Goal: Task Accomplishment & Management: Use online tool/utility

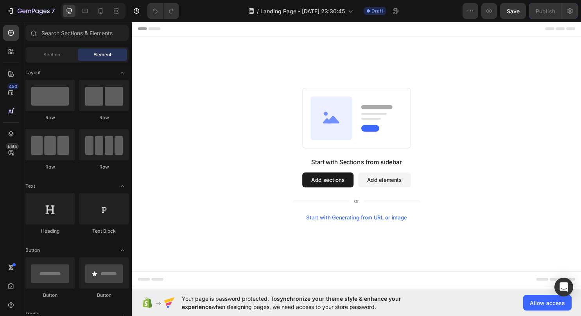
click at [328, 177] on div "Start with Sections from sidebar Add sections Add elements Start with Generatin…" at bounding box center [366, 196] width 132 height 66
click at [317, 190] on button "Add sections" at bounding box center [337, 187] width 54 height 16
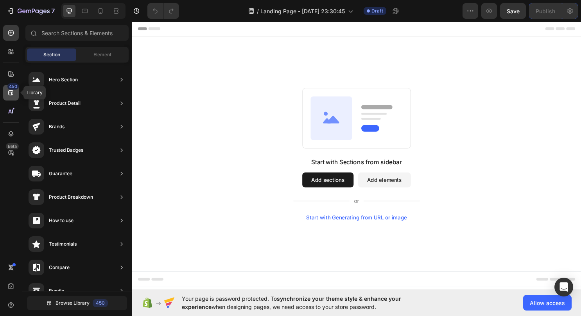
click at [12, 92] on icon at bounding box center [10, 92] width 5 height 5
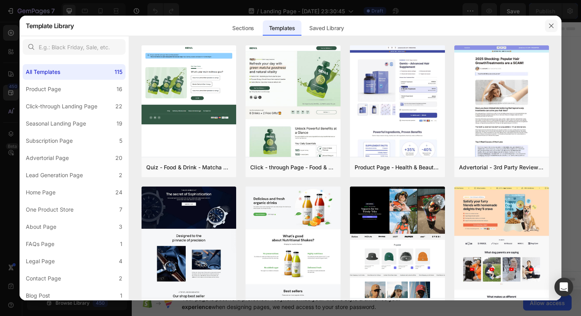
click at [551, 23] on icon "button" at bounding box center [551, 26] width 6 height 6
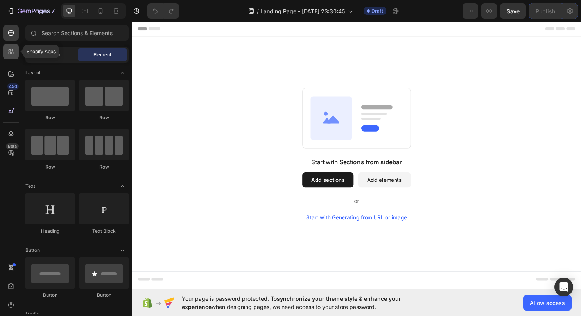
click at [10, 48] on icon at bounding box center [11, 52] width 8 height 8
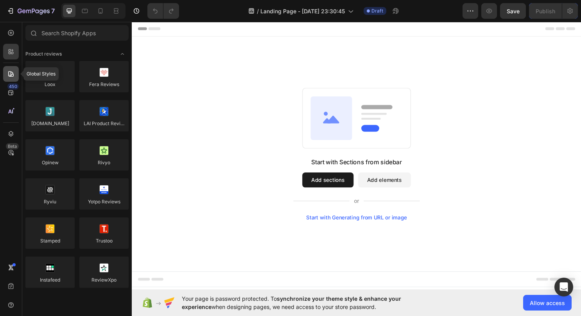
click at [5, 70] on div at bounding box center [11, 74] width 16 height 16
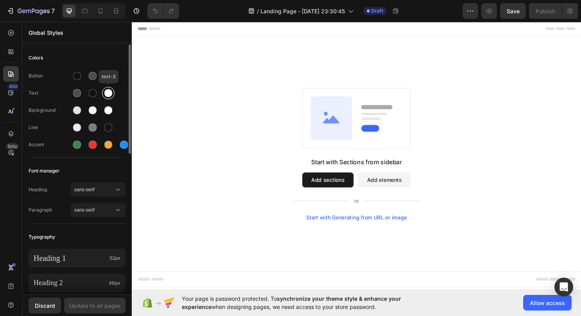
click at [104, 93] on div at bounding box center [108, 93] width 8 height 8
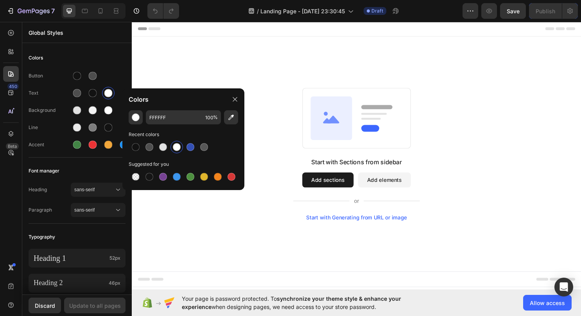
click at [178, 87] on div "Start with Sections from sidebar Add sections Add elements Start with Generatin…" at bounding box center [366, 159] width 469 height 245
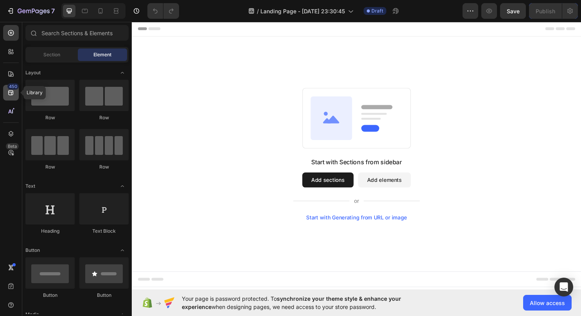
click at [16, 98] on div "450" at bounding box center [11, 93] width 16 height 16
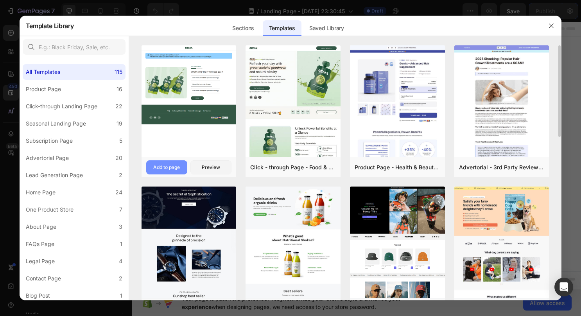
click at [159, 170] on div "Add to page" at bounding box center [166, 167] width 27 height 7
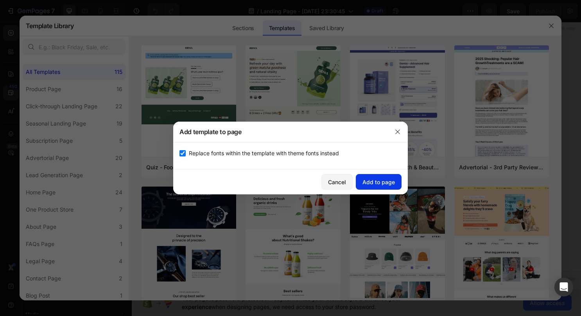
click at [369, 181] on div "Add to page" at bounding box center [378, 182] width 32 height 8
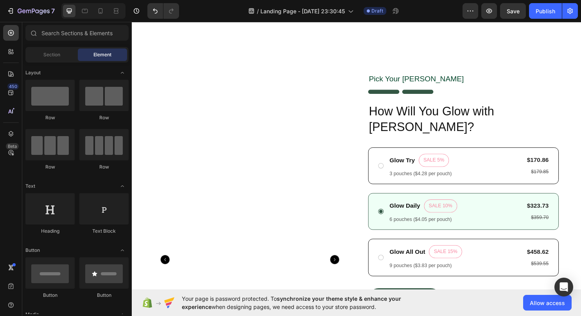
scroll to position [341, 0]
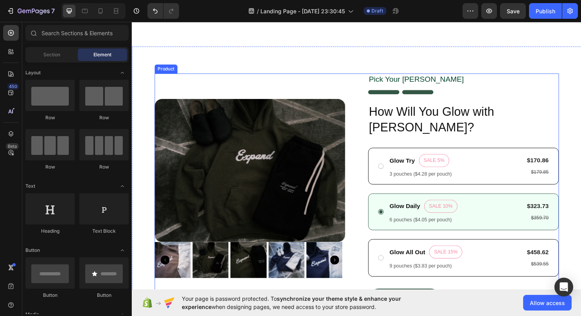
click at [261, 86] on div "Product Images" at bounding box center [254, 199] width 199 height 246
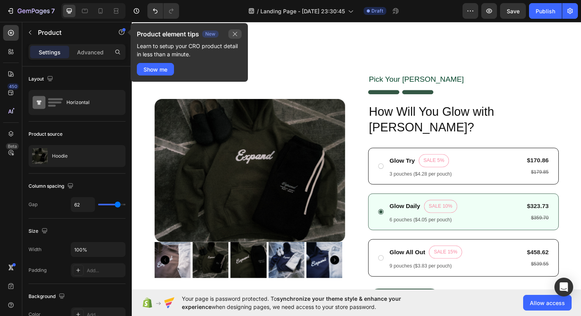
click at [238, 33] on button "button" at bounding box center [234, 33] width 13 height 9
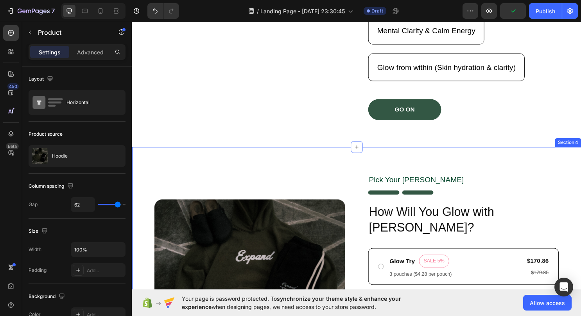
scroll to position [235, 0]
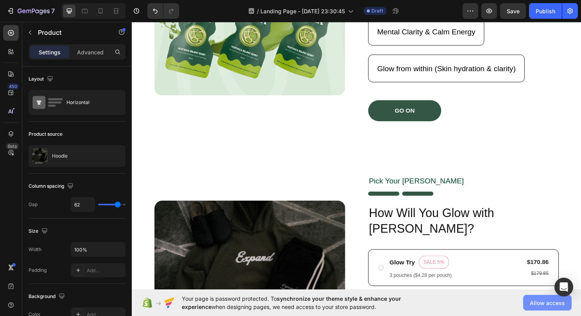
click at [538, 301] on span "Allow access" at bounding box center [547, 303] width 35 height 8
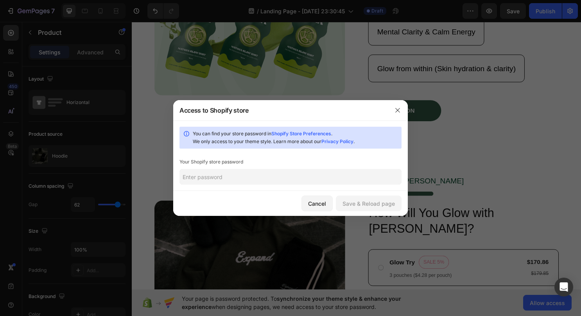
click at [253, 177] on input "text" at bounding box center [290, 177] width 222 height 16
type input "Noemie89S"
click at [371, 200] on div "Save & Reload page" at bounding box center [368, 203] width 52 height 8
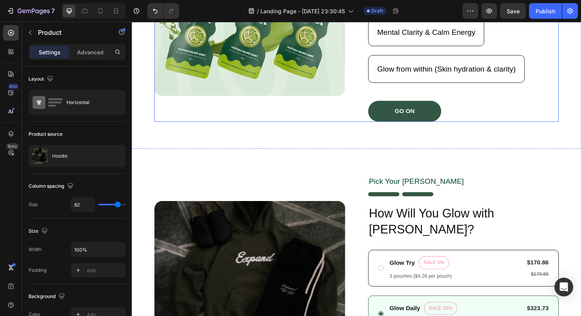
scroll to position [0, 0]
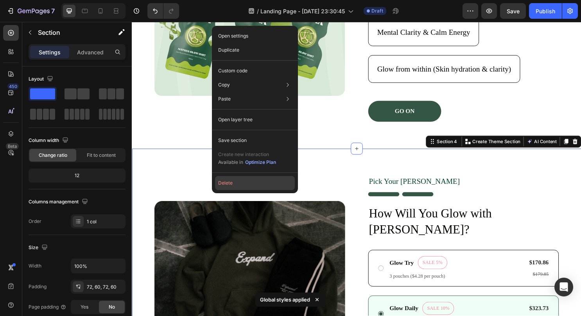
click at [220, 180] on button "Delete" at bounding box center [255, 183] width 80 height 14
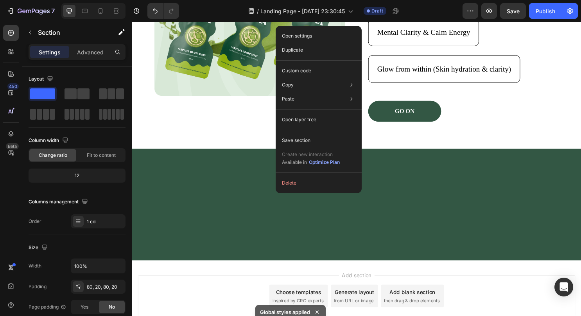
click at [286, 188] on button "Delete" at bounding box center [319, 183] width 80 height 14
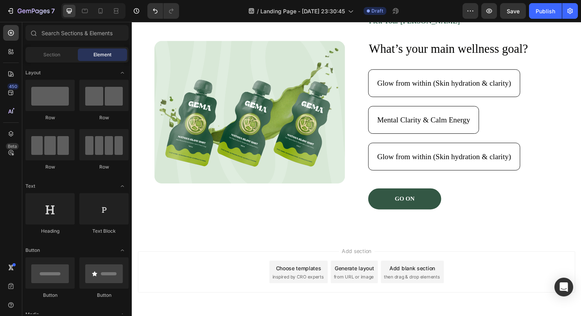
scroll to position [143, 0]
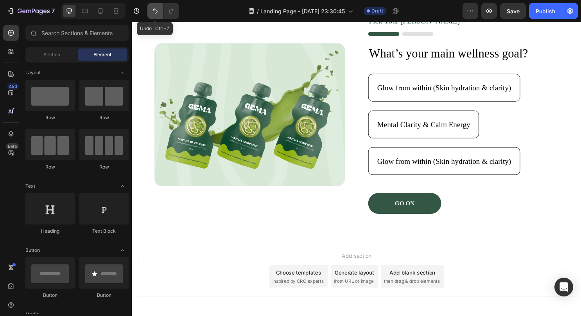
click at [156, 13] on icon "Undo/Redo" at bounding box center [155, 11] width 5 height 5
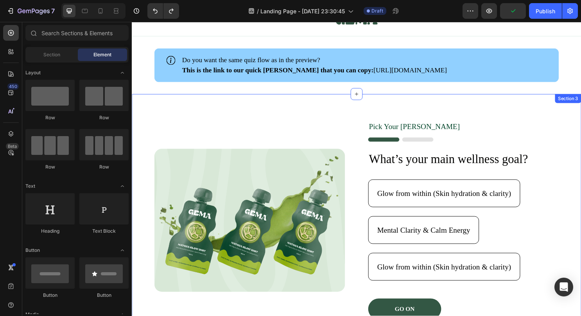
scroll to position [32, 0]
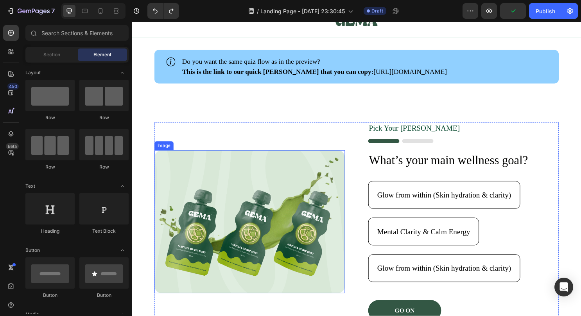
click at [298, 219] on img at bounding box center [254, 230] width 199 height 149
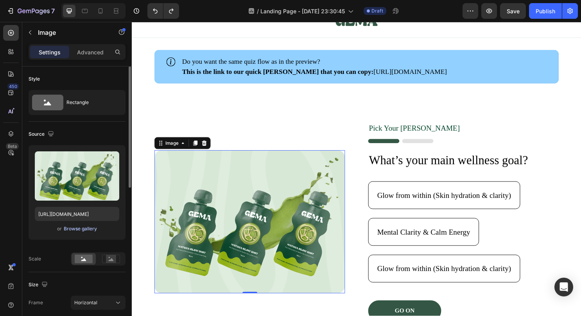
click at [67, 226] on div "Browse gallery" at bounding box center [80, 228] width 33 height 7
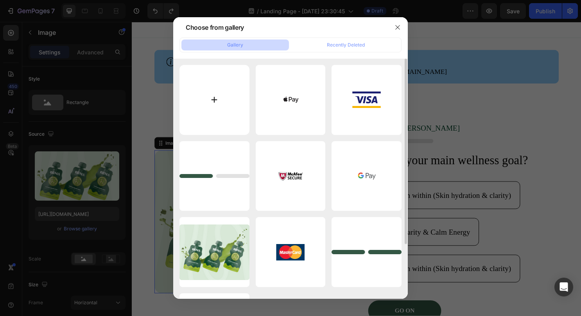
click at [219, 89] on input "file" at bounding box center [214, 100] width 70 height 70
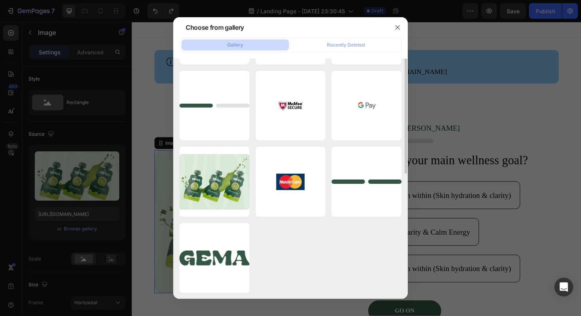
scroll to position [0, 0]
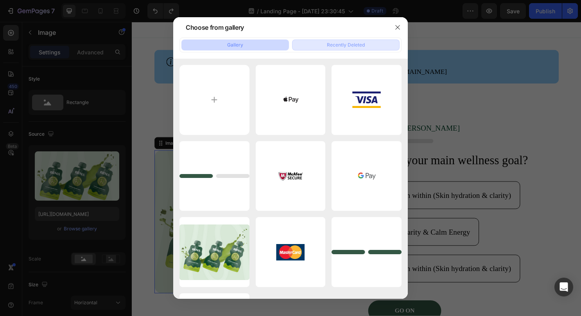
click at [364, 49] on button "Recently Deleted" at bounding box center [345, 44] width 107 height 11
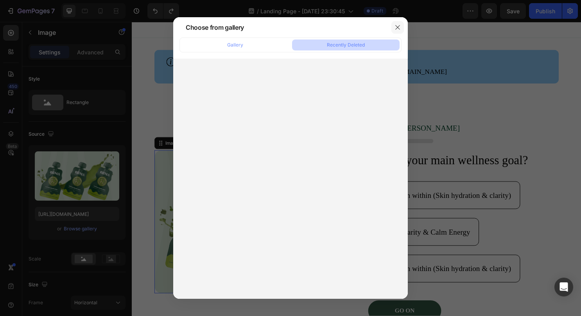
click at [396, 30] on button "button" at bounding box center [397, 27] width 13 height 13
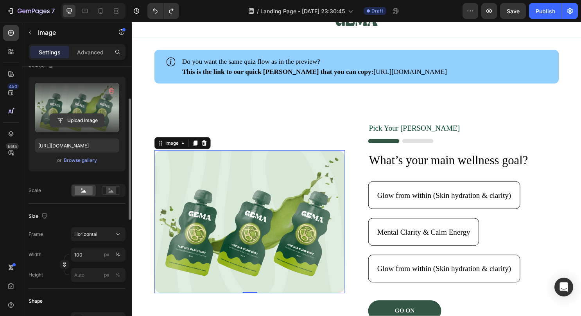
scroll to position [70, 0]
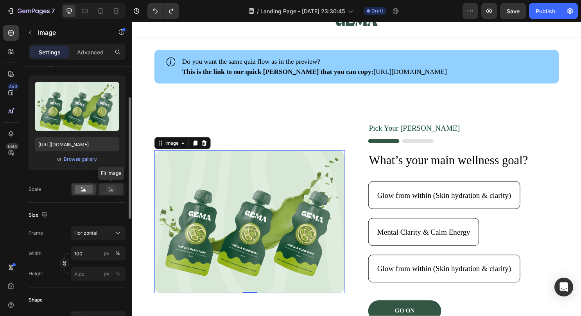
click at [106, 188] on icon at bounding box center [111, 189] width 18 height 9
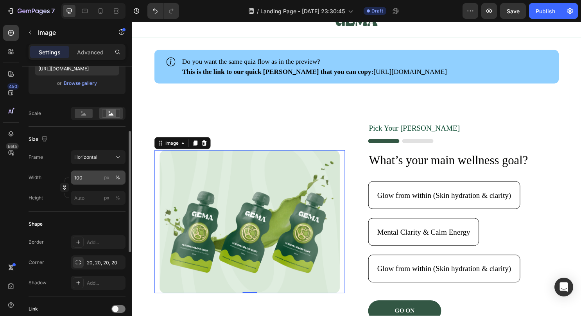
scroll to position [0, 0]
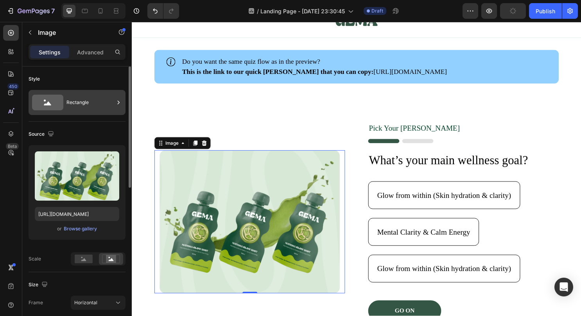
click at [73, 102] on div "Rectangle" at bounding box center [90, 102] width 48 height 18
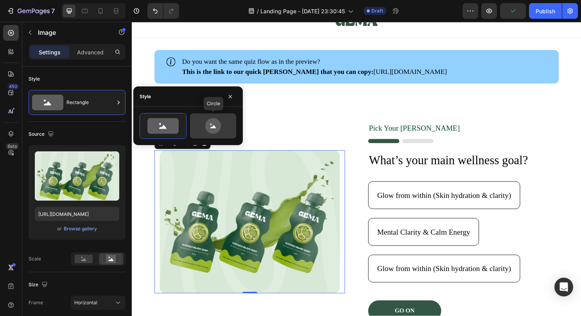
click at [202, 124] on icon at bounding box center [213, 126] width 37 height 16
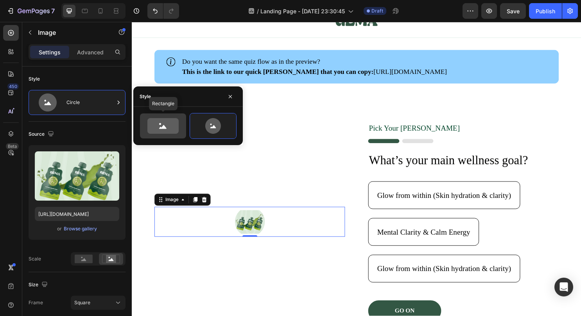
click at [174, 123] on icon at bounding box center [162, 126] width 31 height 16
type input "100"
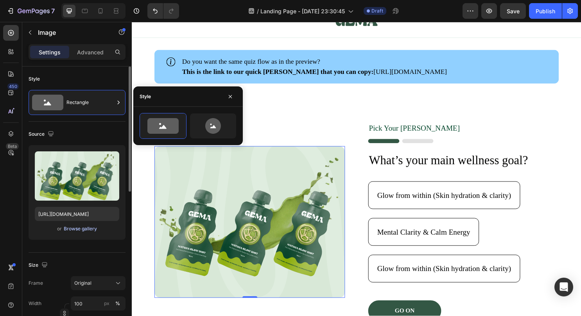
click at [78, 226] on div "Browse gallery" at bounding box center [80, 228] width 33 height 7
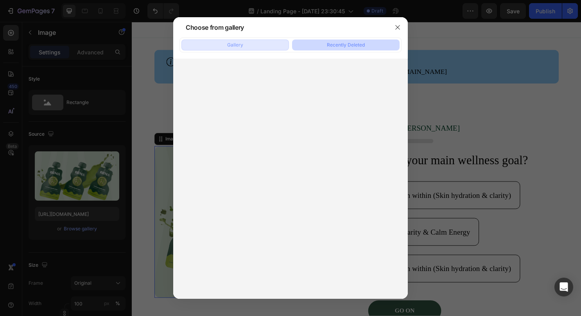
click at [201, 41] on button "Gallery" at bounding box center [234, 44] width 107 height 11
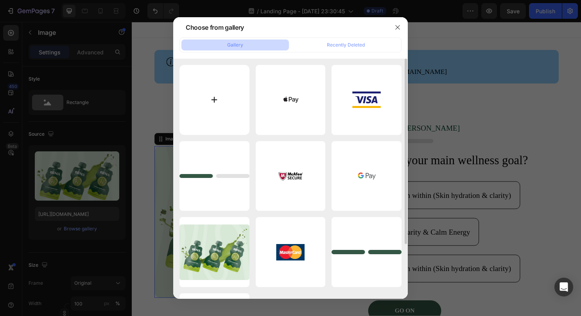
click at [227, 103] on input "file" at bounding box center [214, 100] width 70 height 70
click at [400, 28] on icon "button" at bounding box center [397, 27] width 6 height 6
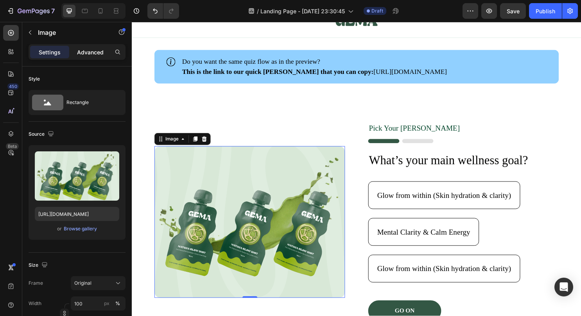
click at [95, 48] on p "Advanced" at bounding box center [90, 52] width 27 height 8
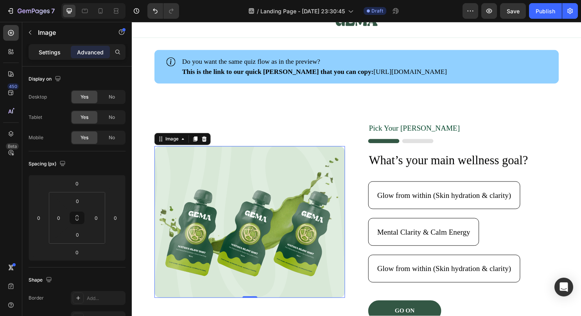
click at [56, 54] on p "Settings" at bounding box center [50, 52] width 22 height 8
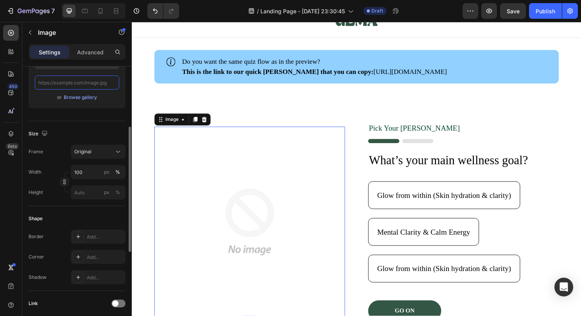
paste input "[URL][DOMAIN_NAME]"
type input "[URL][DOMAIN_NAME]"
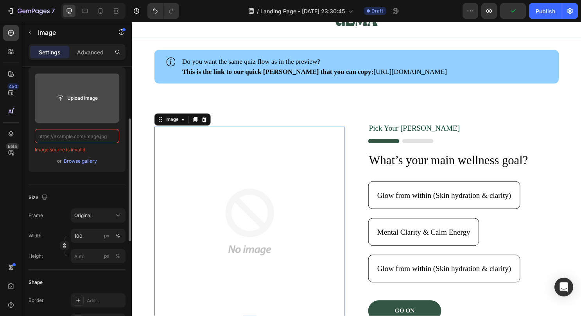
scroll to position [97, 0]
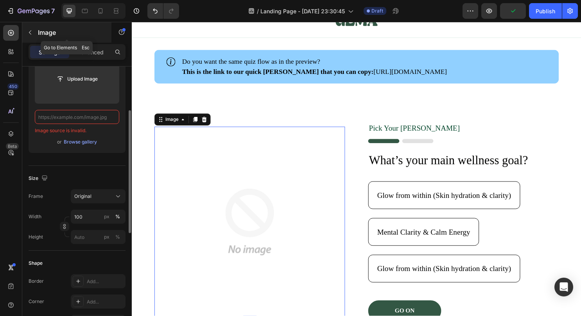
click at [27, 27] on button "button" at bounding box center [30, 32] width 13 height 13
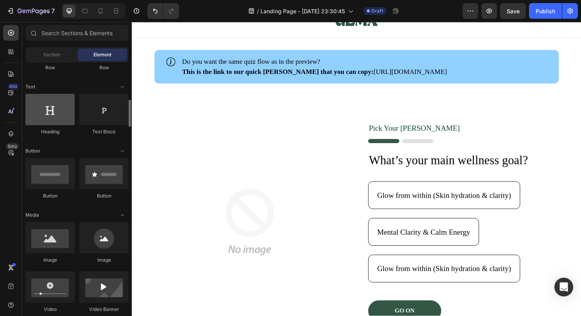
scroll to position [211, 0]
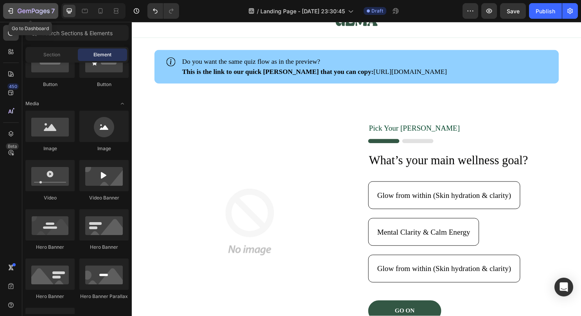
click at [13, 15] on div "7" at bounding box center [31, 10] width 48 height 9
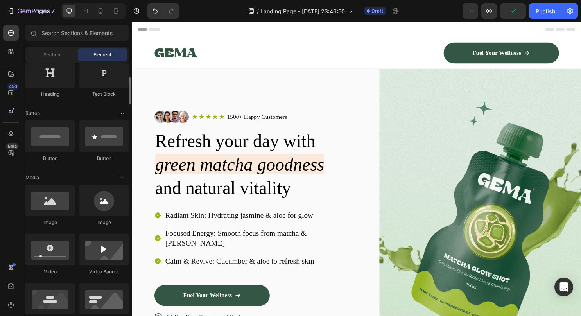
scroll to position [138, 0]
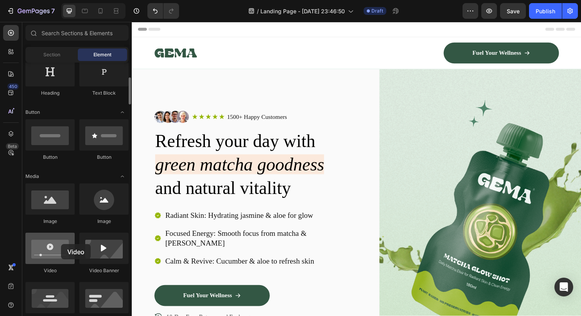
click at [61, 244] on div at bounding box center [49, 248] width 49 height 31
click at [50, 253] on div at bounding box center [49, 248] width 49 height 31
drag, startPoint x: 50, startPoint y: 253, endPoint x: 66, endPoint y: 255, distance: 15.7
click at [66, 255] on div at bounding box center [49, 248] width 49 height 31
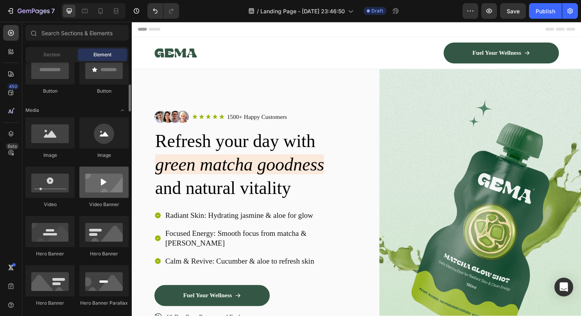
click at [93, 190] on div at bounding box center [103, 182] width 49 height 31
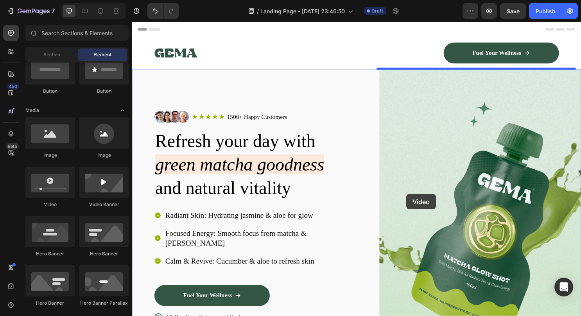
drag, startPoint x: 179, startPoint y: 208, endPoint x: 441, endPoint y: 208, distance: 262.3
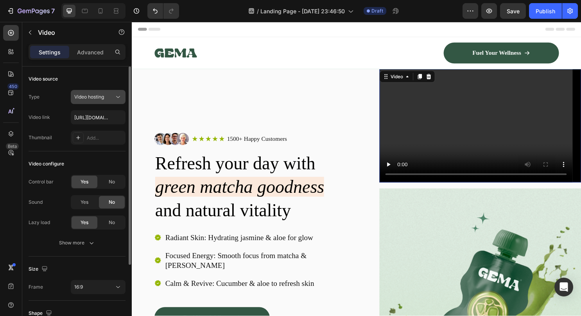
click at [105, 93] on div "Video hosting" at bounding box center [94, 96] width 40 height 7
click at [63, 81] on div "Video source" at bounding box center [77, 79] width 97 height 13
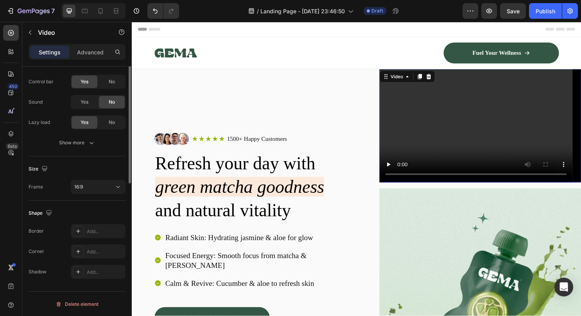
scroll to position [0, 0]
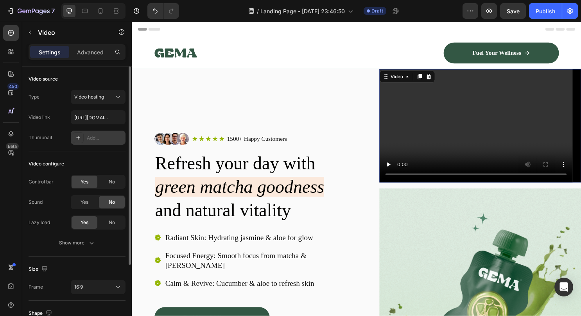
click at [79, 135] on icon at bounding box center [78, 137] width 6 height 6
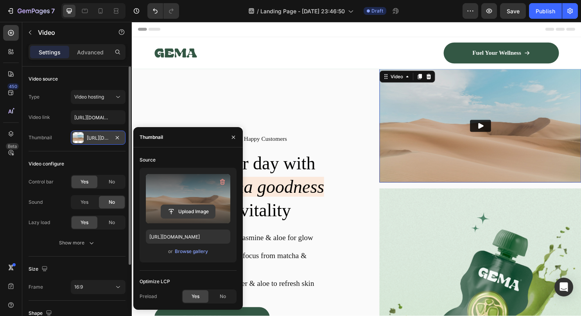
click at [178, 213] on input "file" at bounding box center [188, 211] width 54 height 13
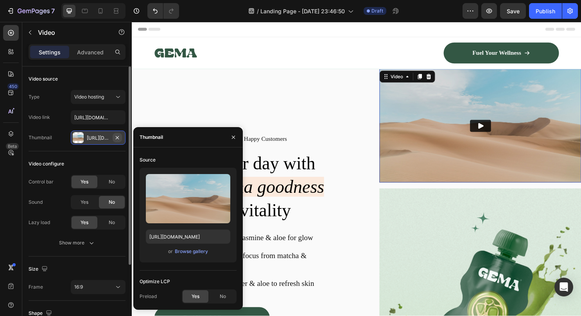
click at [118, 139] on icon "button" at bounding box center [117, 137] width 6 height 6
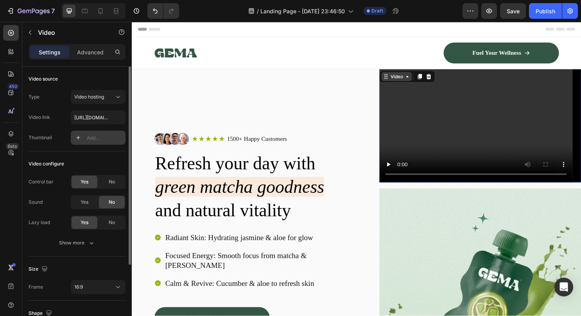
click at [412, 75] on div "Video" at bounding box center [408, 78] width 16 height 7
click at [394, 82] on icon at bounding box center [397, 79] width 6 height 6
click at [106, 120] on input "[URL][DOMAIN_NAME]" at bounding box center [98, 117] width 55 height 14
paste input "[URL][DOMAIN_NAME]"
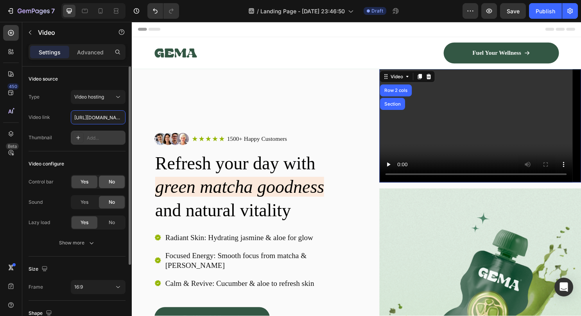
scroll to position [0, 389]
type input "[URL][DOMAIN_NAME]"
click at [433, 130] on video at bounding box center [495, 130] width 211 height 118
click at [451, 122] on video at bounding box center [495, 130] width 211 height 118
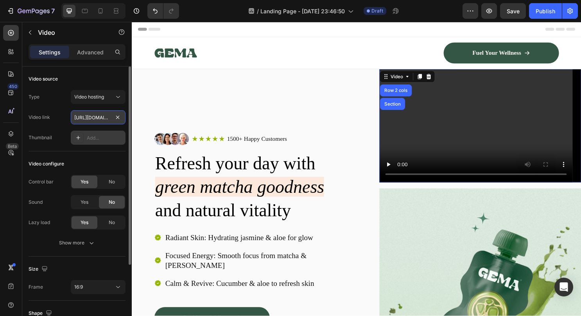
click at [106, 116] on input "[URL][DOMAIN_NAME]" at bounding box center [98, 117] width 55 height 14
paste input "[URL][DOMAIN_NAME]"
type input "[URL][DOMAIN_NAME]"
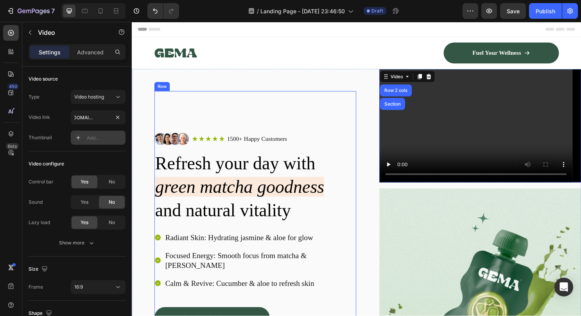
click at [236, 97] on div "Image Icon Icon Icon Icon Icon Icon List 1500+ Happy Customers Text Block Row R…" at bounding box center [260, 257] width 211 height 327
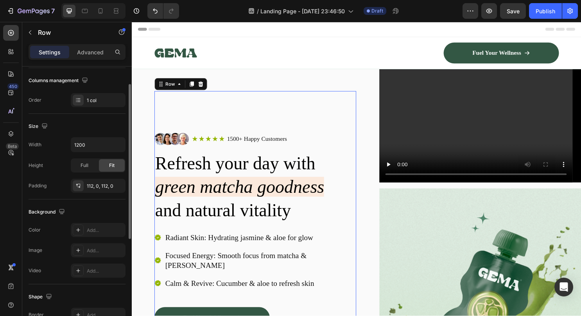
scroll to position [122, 0]
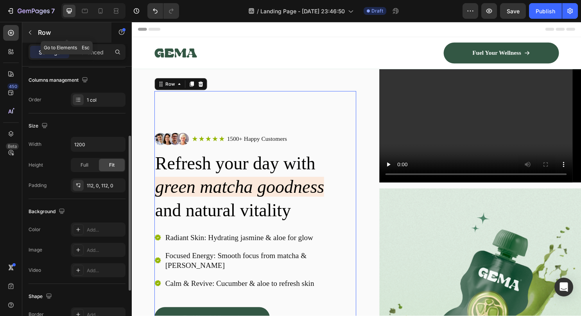
click at [32, 30] on icon "button" at bounding box center [30, 32] width 6 height 6
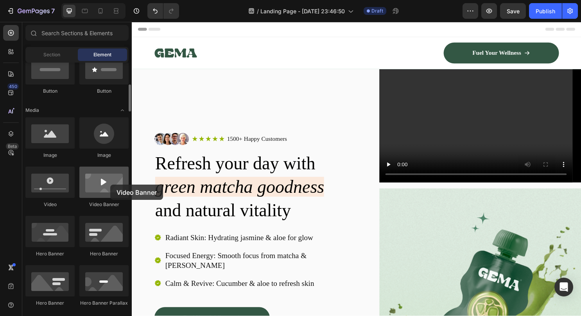
click at [110, 184] on div at bounding box center [103, 182] width 49 height 31
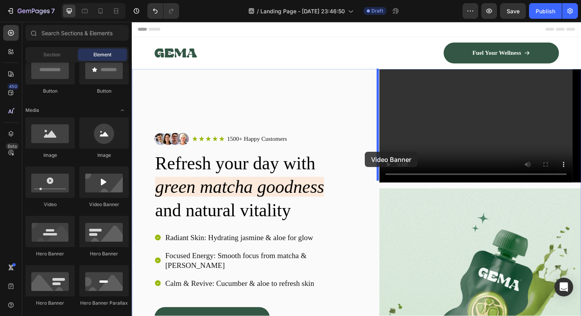
drag, startPoint x: 242, startPoint y: 206, endPoint x: 389, endPoint y: 158, distance: 154.3
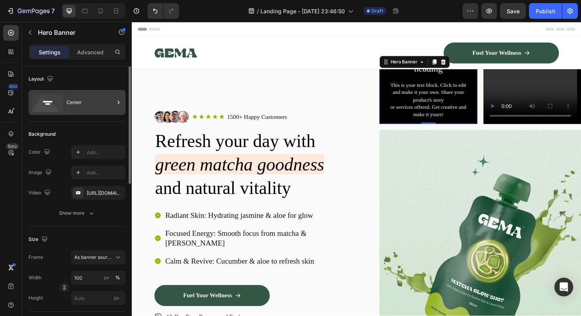
click at [78, 103] on div "Center" at bounding box center [90, 102] width 48 height 18
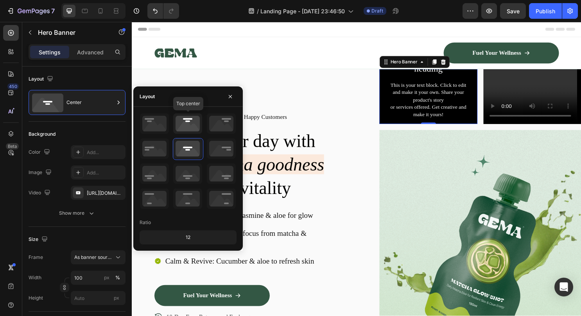
click at [183, 121] on icon at bounding box center [187, 123] width 29 height 20
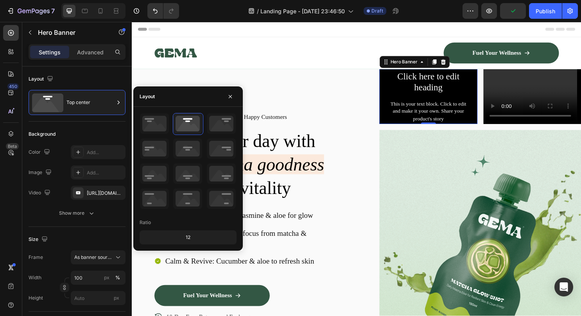
click at [196, 240] on div "12" at bounding box center [188, 237] width 94 height 11
click at [190, 237] on div "12" at bounding box center [188, 237] width 94 height 11
click at [88, 131] on div "Background" at bounding box center [77, 134] width 97 height 13
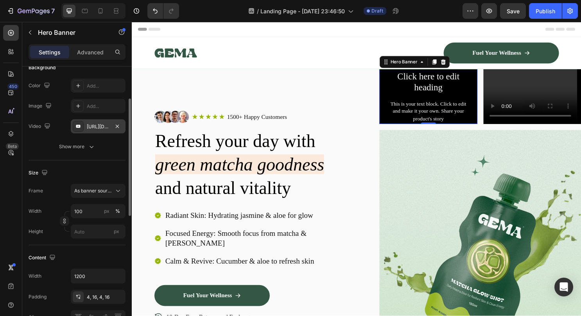
scroll to position [70, 0]
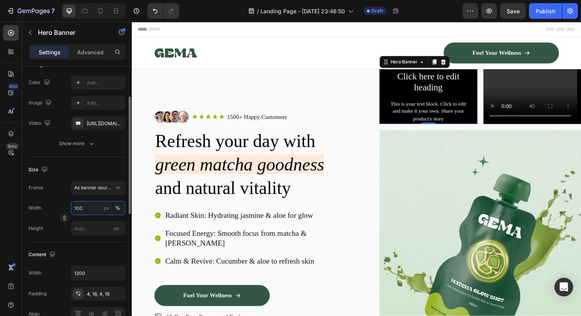
click at [88, 208] on input "100" at bounding box center [98, 208] width 55 height 14
type input "500"
click at [89, 227] on input "px" at bounding box center [98, 228] width 55 height 14
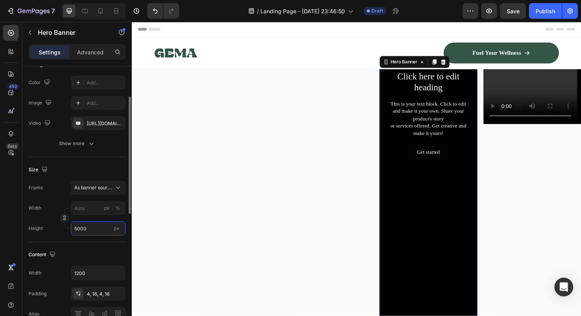
click at [89, 227] on input "5000" at bounding box center [98, 228] width 55 height 14
click at [73, 228] on input "5000" at bounding box center [98, 228] width 55 height 14
type input "5000"
click at [53, 232] on div "Height 5000 px" at bounding box center [77, 228] width 97 height 14
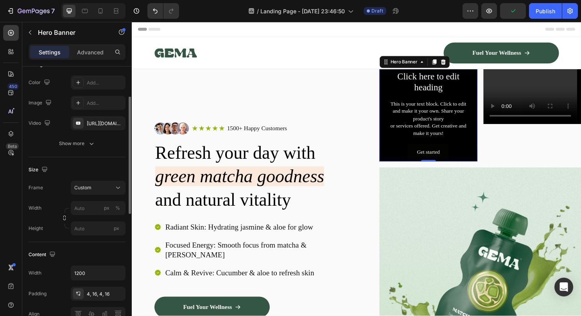
click at [82, 170] on div "Size" at bounding box center [77, 169] width 97 height 13
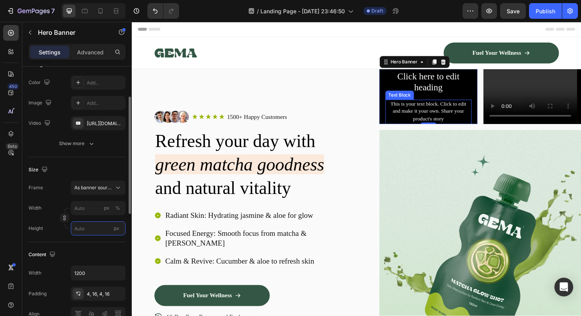
click at [77, 226] on input "px" at bounding box center [98, 228] width 55 height 14
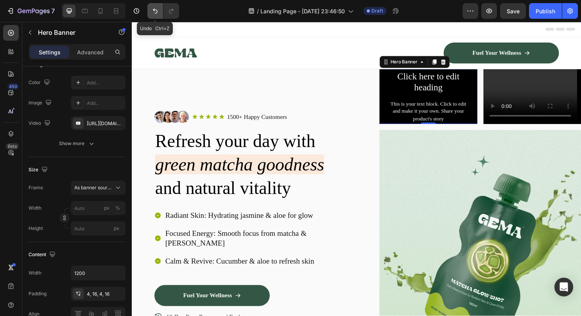
click at [154, 5] on button "Undo/Redo" at bounding box center [155, 11] width 16 height 16
type input "5000"
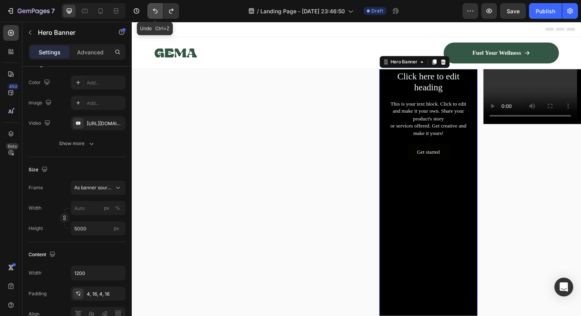
click at [154, 5] on button "Undo/Redo" at bounding box center [155, 11] width 16 height 16
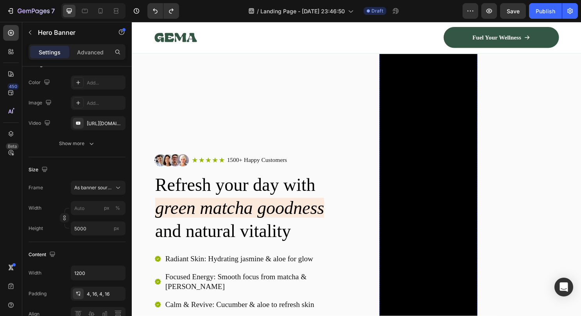
scroll to position [1023, 0]
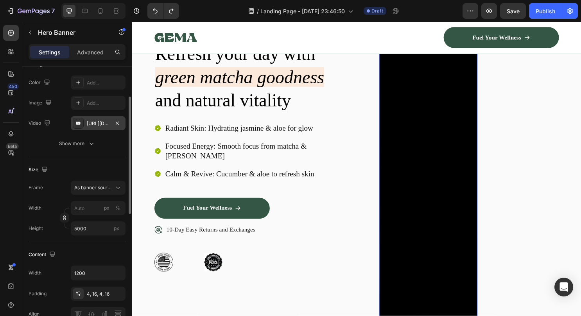
click at [84, 124] on div "[URL][DOMAIN_NAME]" at bounding box center [98, 123] width 55 height 14
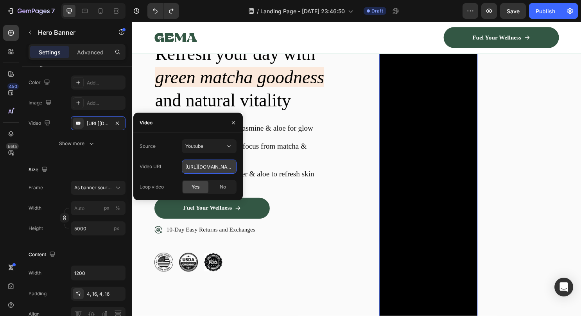
click at [226, 167] on input "[URL][DOMAIN_NAME]" at bounding box center [209, 166] width 55 height 14
paste input "[URL][DOMAIN_NAME]"
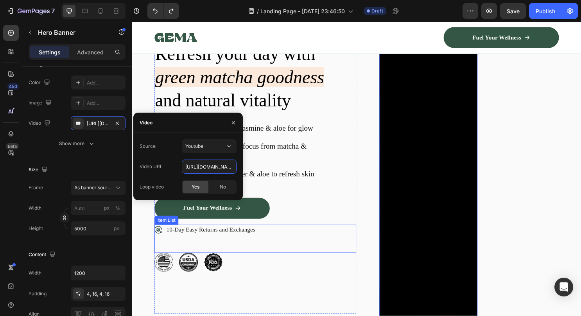
scroll to position [0, 377]
type input "[URL][DOMAIN_NAME]"
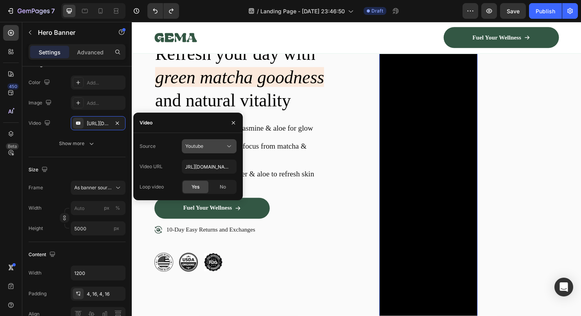
click at [213, 145] on div "Youtube" at bounding box center [205, 146] width 40 height 7
type input "100"
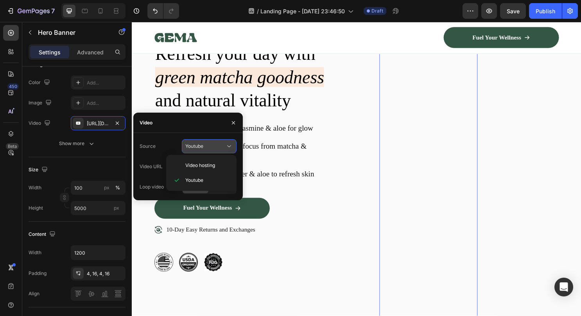
scroll to position [0, 0]
click at [202, 164] on span "Video hosting" at bounding box center [200, 165] width 30 height 7
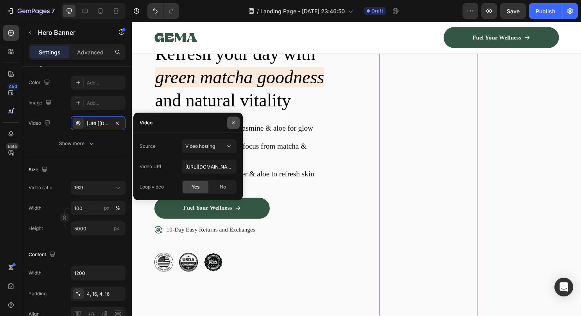
click at [235, 122] on icon "button" at bounding box center [233, 123] width 6 height 6
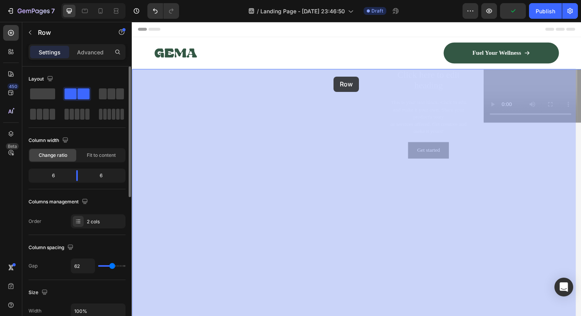
drag, startPoint x: 386, startPoint y: 74, endPoint x: 272, endPoint y: 82, distance: 114.0
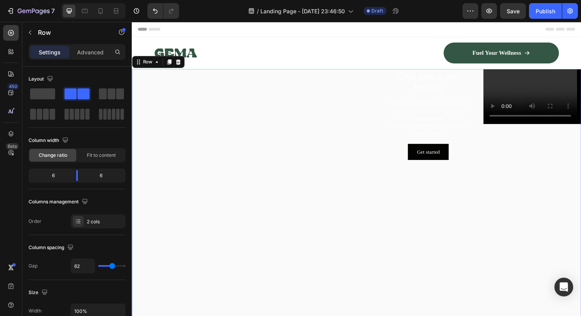
click at [412, 90] on h2 "Click here to edit heading" at bounding box center [441, 85] width 90 height 24
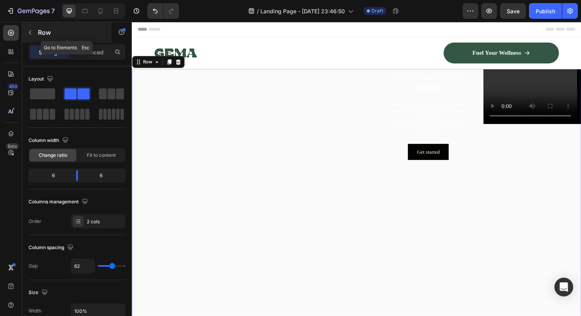
click at [34, 37] on button "button" at bounding box center [30, 32] width 13 height 13
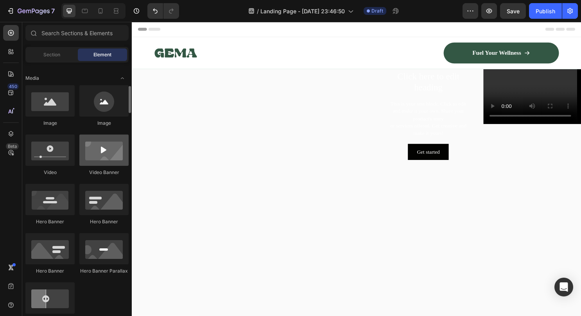
scroll to position [237, 0]
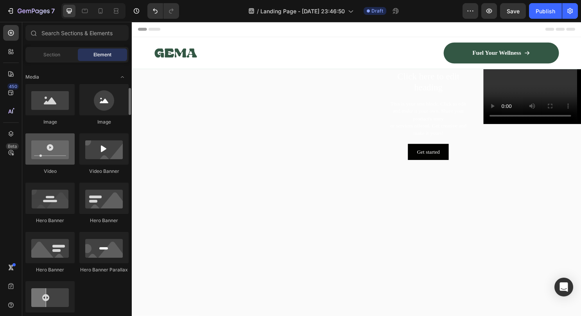
click at [47, 157] on div at bounding box center [49, 148] width 49 height 31
click at [52, 159] on div at bounding box center [49, 148] width 49 height 31
drag, startPoint x: 184, startPoint y: 181, endPoint x: 253, endPoint y: 170, distance: 70.1
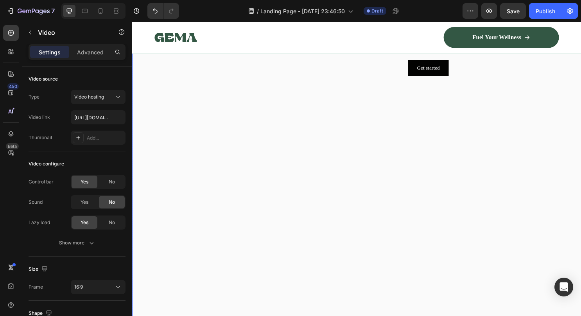
scroll to position [0, 0]
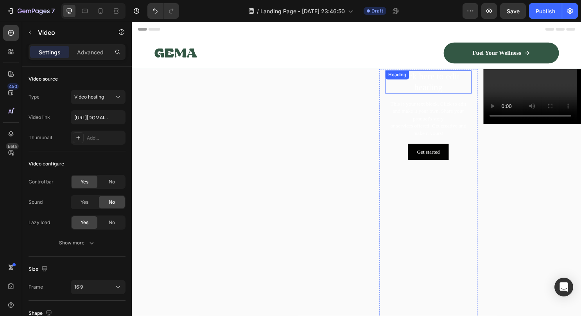
click at [402, 79] on div "Heading" at bounding box center [408, 77] width 21 height 7
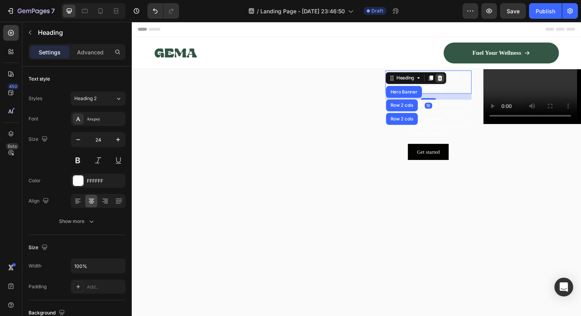
click at [450, 82] on icon at bounding box center [453, 80] width 6 height 6
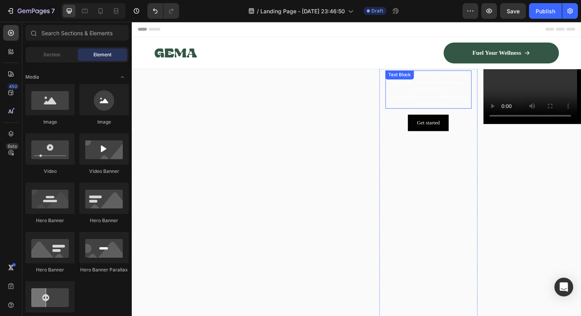
click at [404, 88] on div "This is your text block. Click to edit and make it your own. Share your product…" at bounding box center [441, 93] width 90 height 40
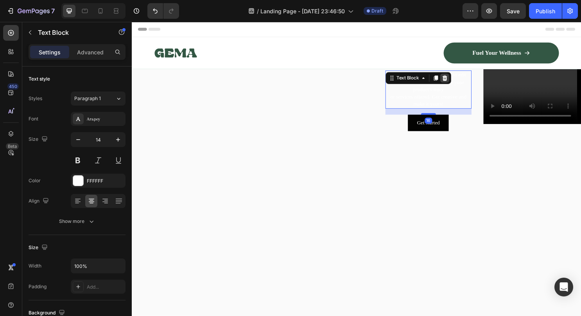
click at [455, 76] on div at bounding box center [457, 80] width 9 height 9
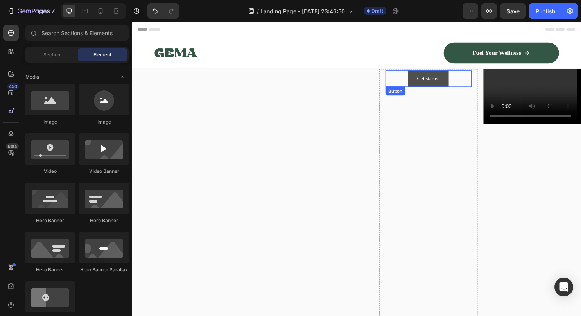
click at [420, 84] on button "Get started" at bounding box center [441, 81] width 43 height 17
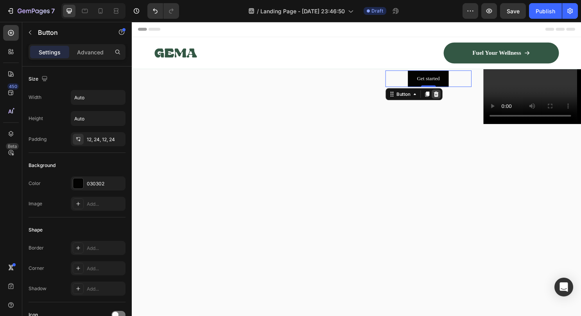
click at [447, 97] on icon at bounding box center [449, 96] width 5 height 5
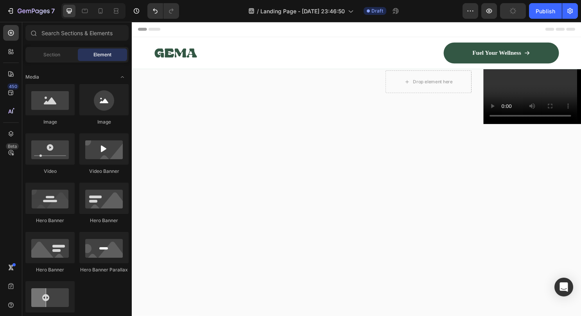
click at [418, 113] on video "Background Image" at bounding box center [441, 99] width 102 height 57
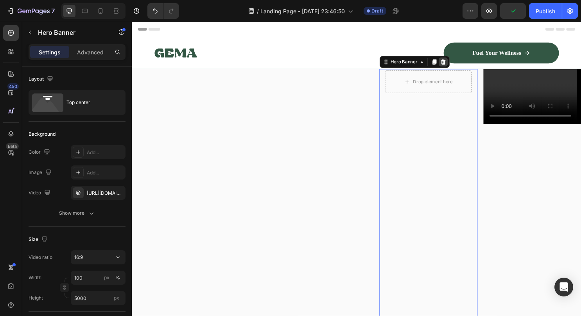
click at [454, 65] on icon at bounding box center [456, 63] width 5 height 5
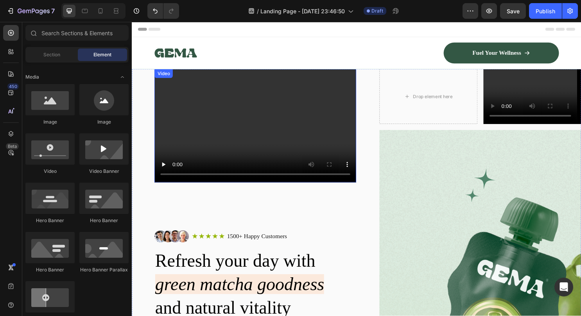
click at [211, 121] on video at bounding box center [260, 130] width 211 height 118
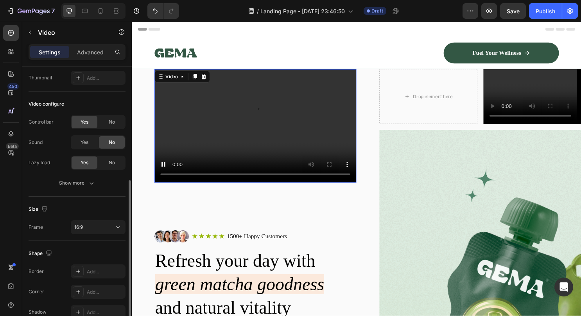
scroll to position [100, 0]
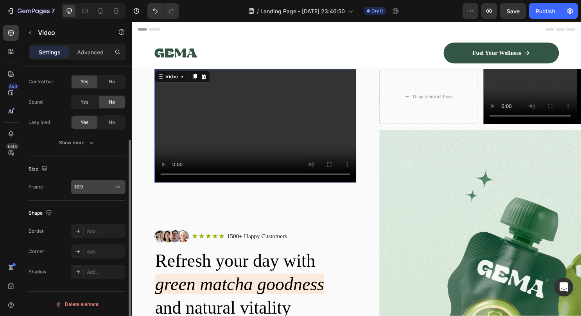
click at [104, 188] on div "16:9" at bounding box center [94, 186] width 40 height 7
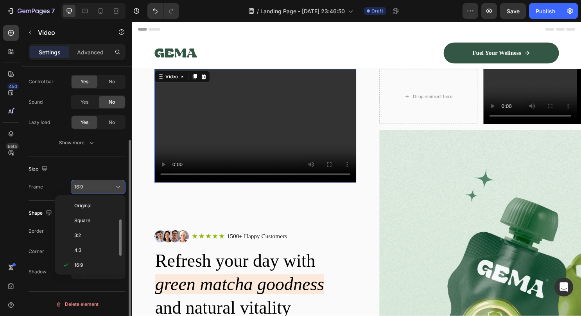
scroll to position [14, 0]
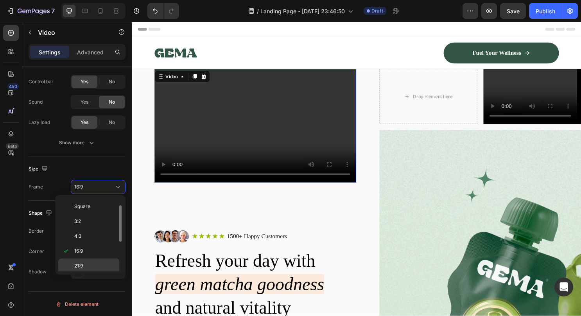
click at [80, 263] on span "21:9" at bounding box center [78, 265] width 9 height 7
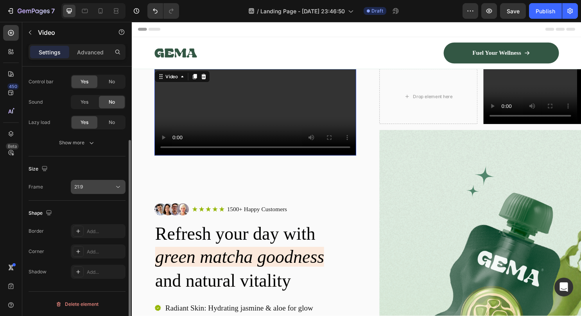
click at [96, 185] on div "21:9" at bounding box center [94, 186] width 40 height 7
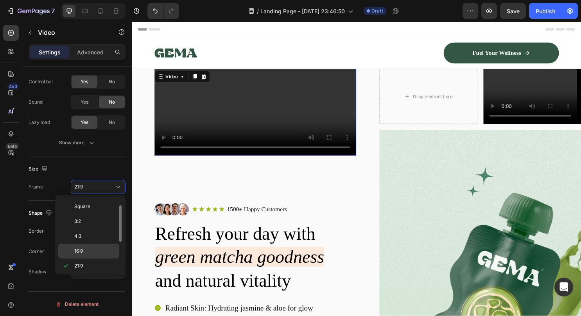
click at [80, 244] on div "16:9" at bounding box center [88, 251] width 61 height 15
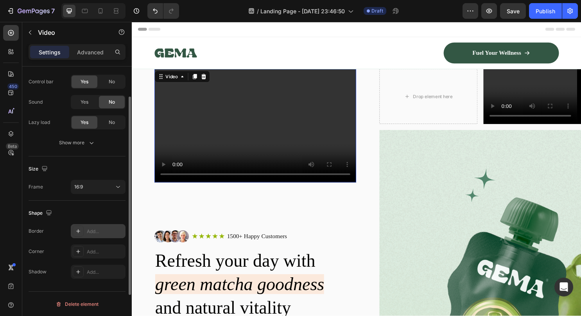
scroll to position [0, 0]
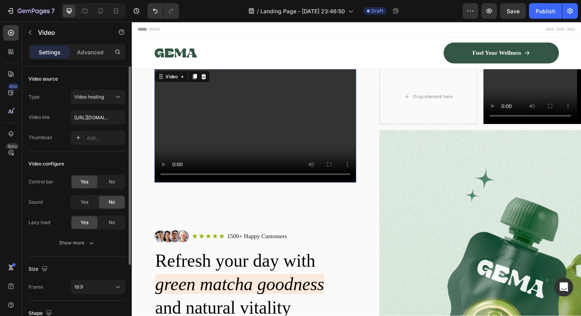
click at [78, 184] on div "Yes" at bounding box center [85, 182] width 26 height 13
click at [112, 185] on div "No" at bounding box center [112, 182] width 26 height 13
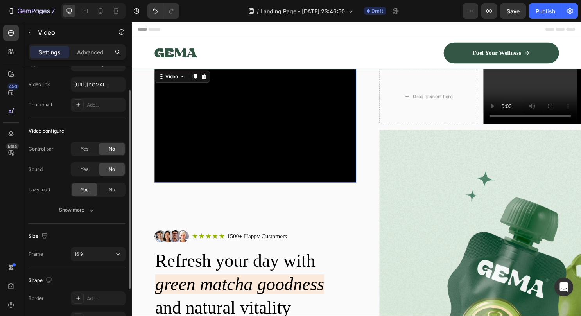
scroll to position [34, 0]
click at [79, 211] on div "Show more" at bounding box center [77, 209] width 36 height 8
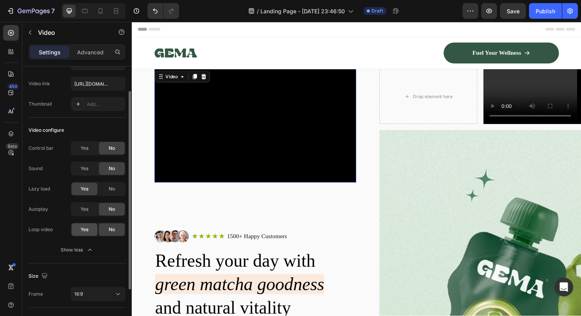
click at [87, 230] on span "Yes" at bounding box center [85, 229] width 8 height 7
click at [88, 209] on span "Yes" at bounding box center [85, 209] width 8 height 7
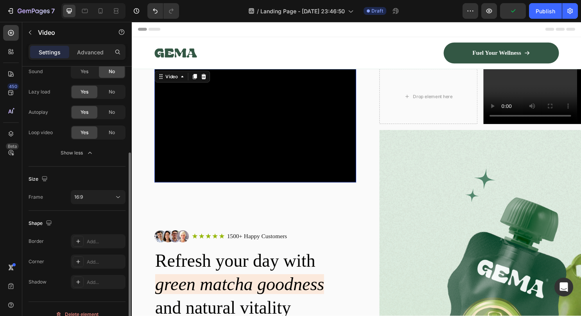
scroll to position [130, 0]
click at [41, 176] on icon "button" at bounding box center [45, 179] width 8 height 8
click at [66, 182] on div "Size" at bounding box center [77, 179] width 97 height 13
click at [90, 195] on div "16:9" at bounding box center [94, 197] width 40 height 7
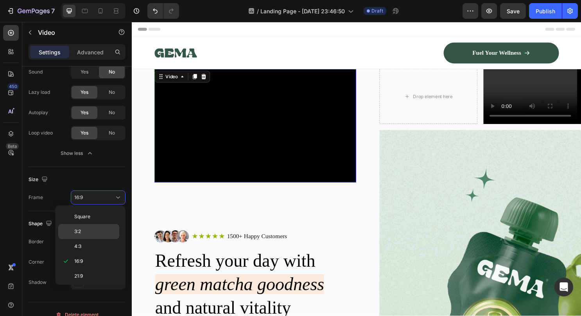
click at [78, 226] on div "3:2" at bounding box center [88, 231] width 61 height 15
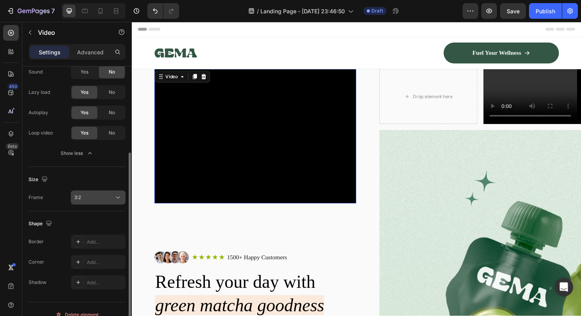
click at [100, 199] on div "3:2" at bounding box center [94, 197] width 40 height 7
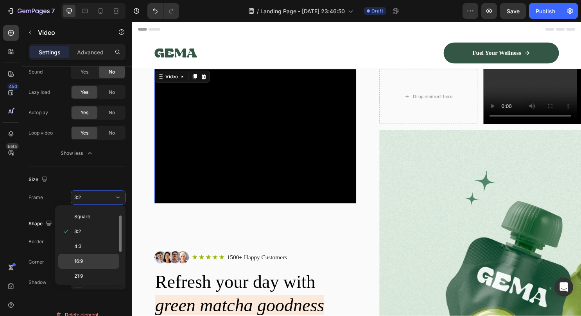
click at [84, 264] on div "16:9" at bounding box center [88, 261] width 61 height 15
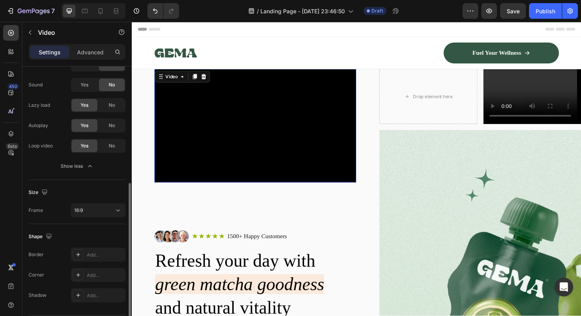
scroll to position [141, 0]
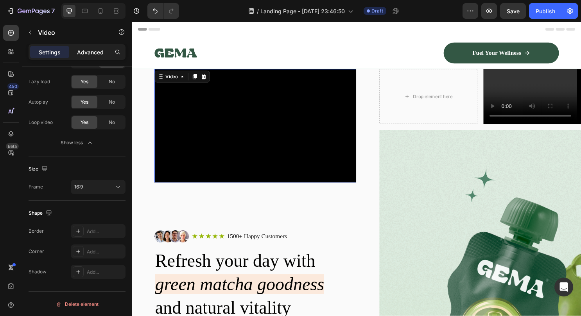
click at [84, 58] on div "Advanced" at bounding box center [90, 52] width 39 height 13
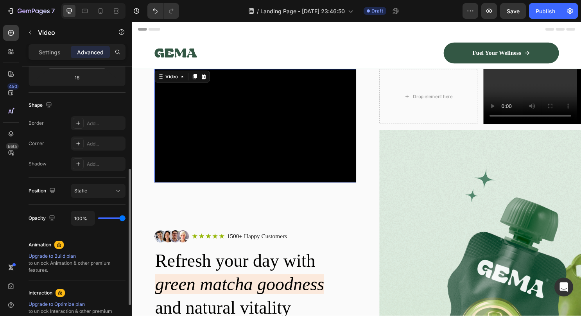
scroll to position [270, 0]
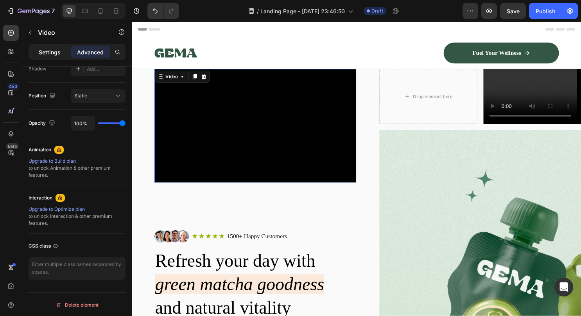
click at [50, 50] on p "Settings" at bounding box center [50, 52] width 22 height 8
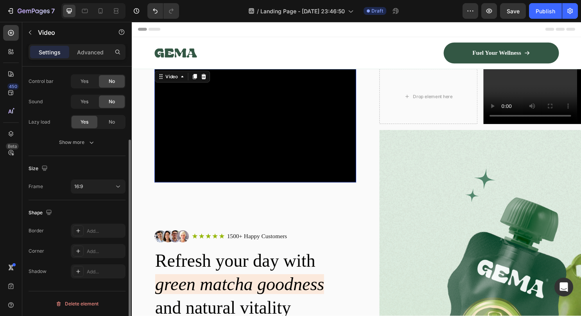
scroll to position [100, 0]
click at [33, 33] on icon "button" at bounding box center [30, 32] width 6 height 6
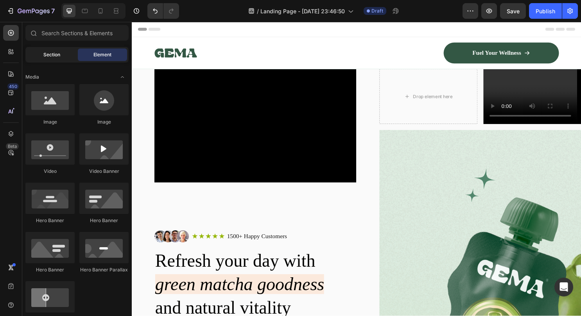
click at [48, 54] on span "Section" at bounding box center [51, 54] width 17 height 7
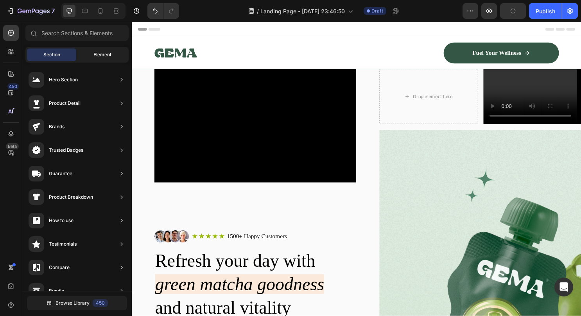
click at [84, 57] on div "Element" at bounding box center [102, 54] width 49 height 13
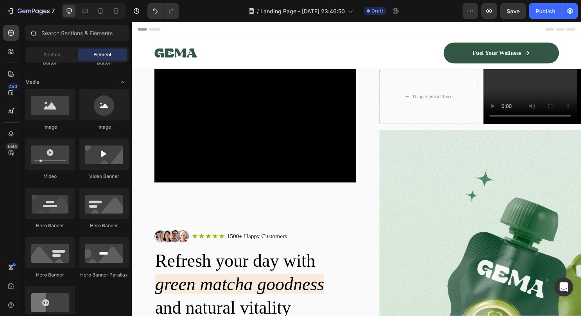
scroll to position [172, 0]
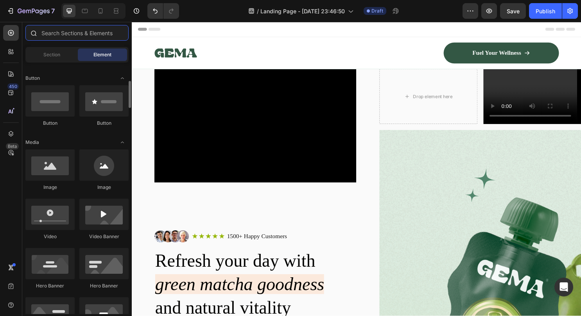
click at [64, 35] on input "text" at bounding box center [76, 33] width 103 height 16
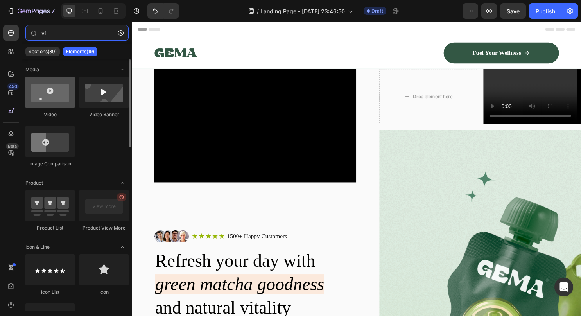
type input "vi"
click at [50, 95] on div at bounding box center [49, 92] width 49 height 31
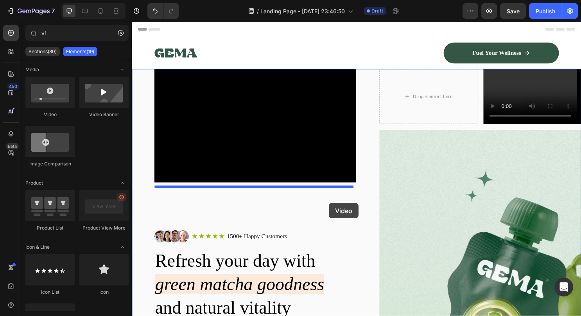
drag, startPoint x: 176, startPoint y: 120, endPoint x: 338, endPoint y: 211, distance: 185.7
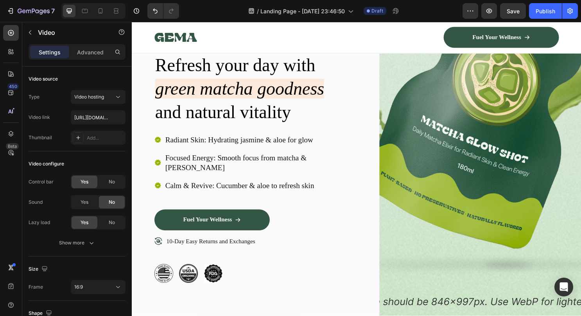
scroll to position [319, 0]
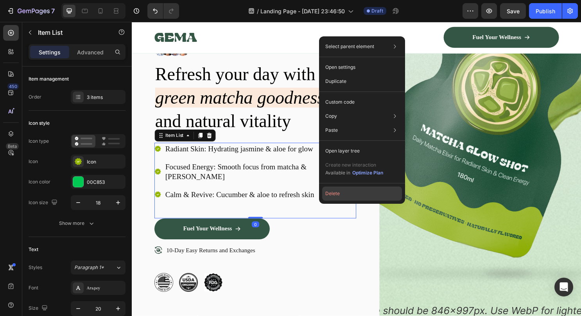
click at [327, 193] on button "Delete" at bounding box center [362, 193] width 80 height 14
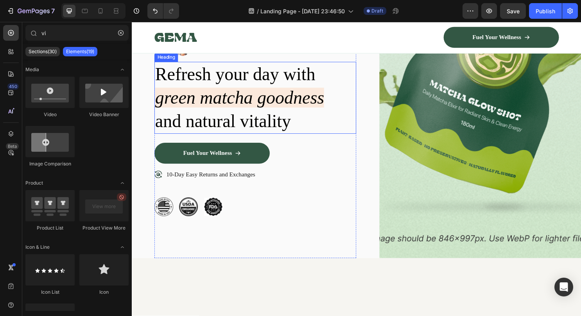
click at [288, 131] on h2 "Refresh your day with green matcha goodness and natural vitality" at bounding box center [260, 101] width 211 height 75
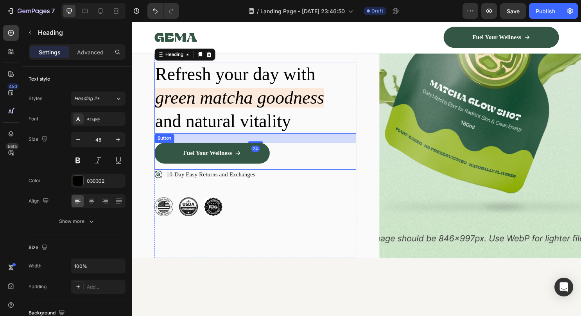
click at [322, 170] on div "Fuel Your Wellness Button" at bounding box center [260, 162] width 211 height 28
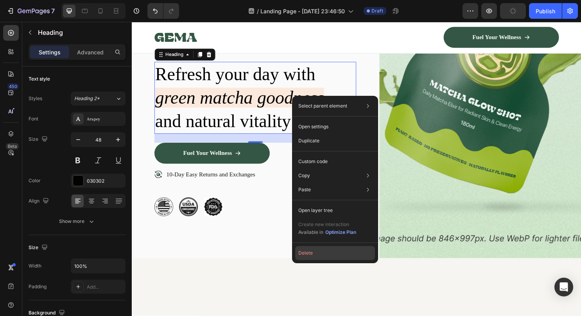
click at [302, 252] on button "Delete" at bounding box center [335, 253] width 80 height 14
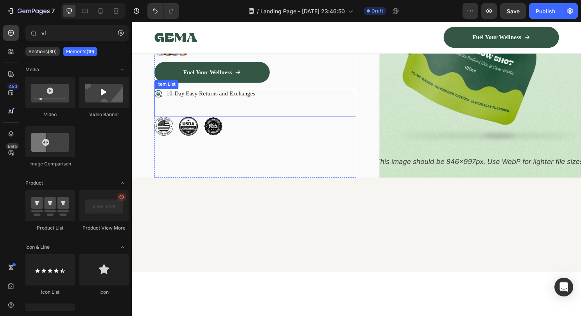
click at [250, 93] on p "10-Day Easy Returns and Exchanges" at bounding box center [214, 97] width 93 height 8
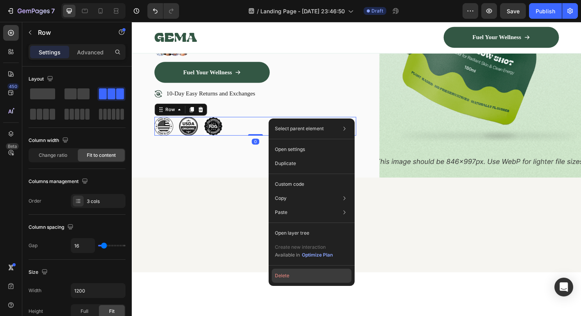
click at [278, 276] on button "Delete" at bounding box center [312, 276] width 80 height 14
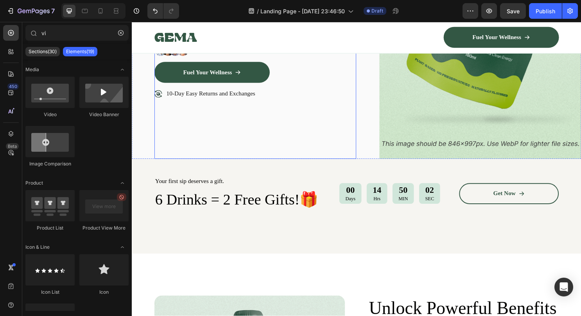
scroll to position [265, 0]
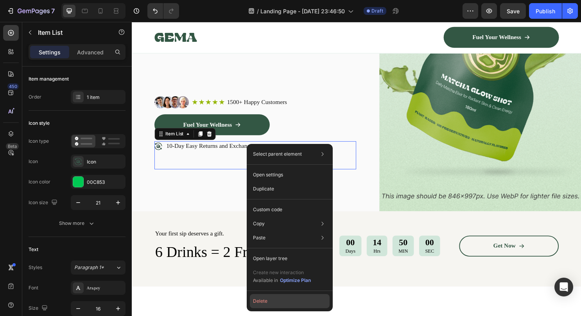
click at [273, 299] on button "Delete" at bounding box center [290, 301] width 80 height 14
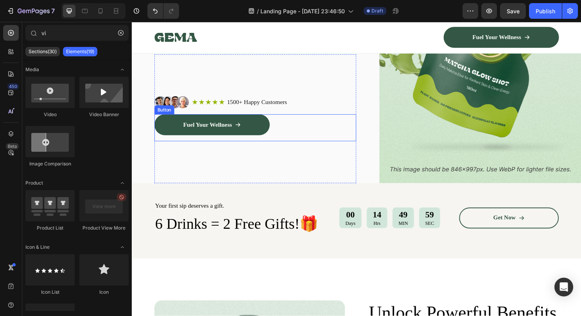
click at [328, 138] on div "Fuel Your Wellness Button" at bounding box center [260, 132] width 211 height 28
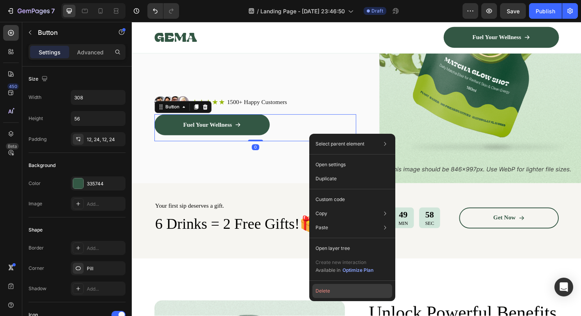
click at [331, 287] on button "Delete" at bounding box center [352, 291] width 80 height 14
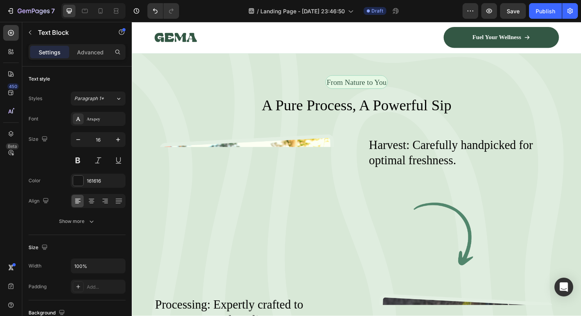
scroll to position [1159, 0]
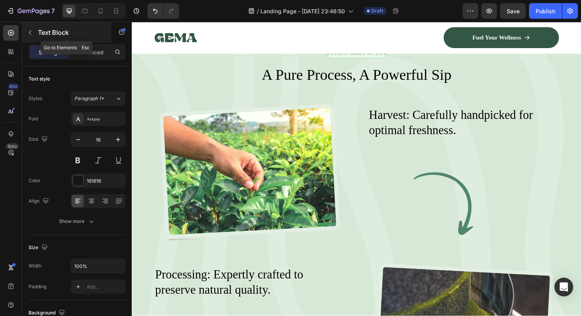
click at [31, 37] on button "button" at bounding box center [30, 32] width 13 height 13
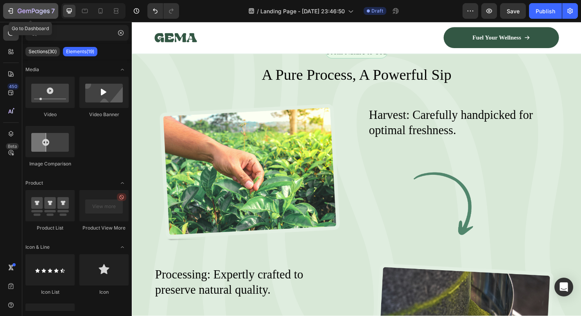
click at [8, 14] on icon "button" at bounding box center [11, 11] width 8 height 8
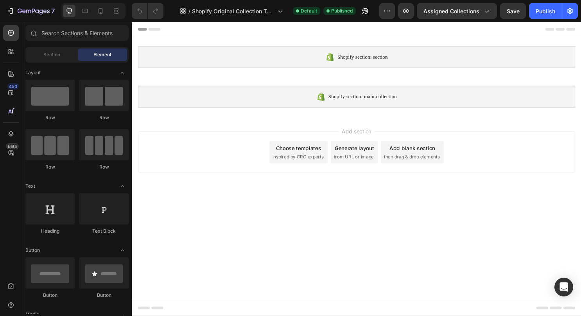
click at [405, 165] on span "then drag & drop elements" at bounding box center [424, 162] width 58 height 7
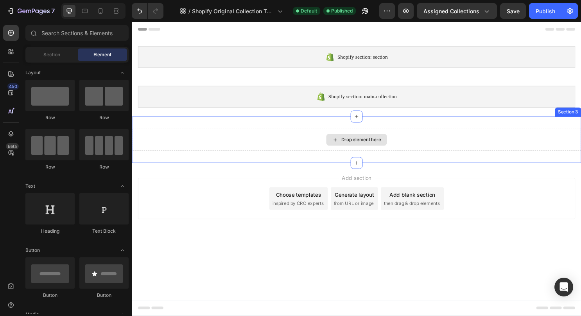
click at [328, 140] on div "Drop element here" at bounding box center [366, 144] width 469 height 23
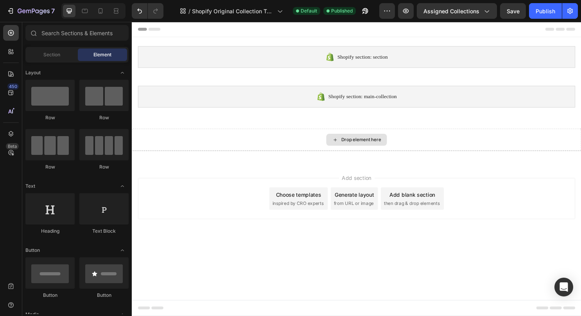
click at [340, 142] on div "Drop element here" at bounding box center [366, 145] width 63 height 13
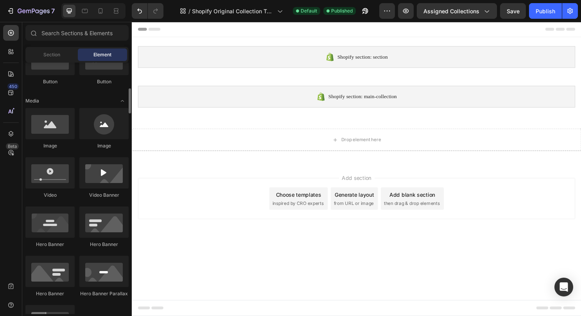
scroll to position [223, 0]
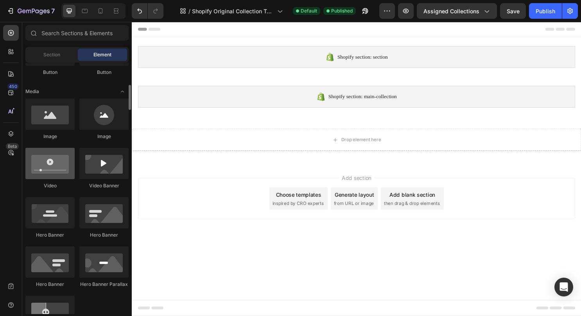
click at [43, 168] on div at bounding box center [49, 163] width 49 height 31
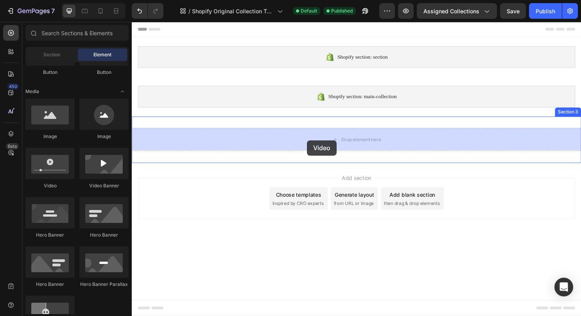
drag, startPoint x: 175, startPoint y: 190, endPoint x: 315, endPoint y: 145, distance: 147.8
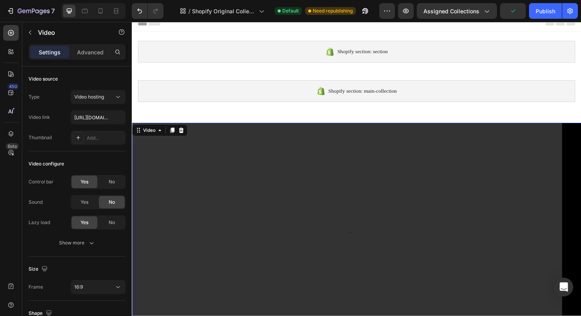
scroll to position [0, 0]
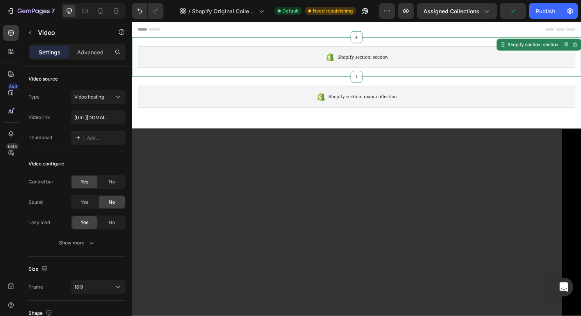
click at [416, 58] on div "Shopify section: section" at bounding box center [366, 58] width 457 height 23
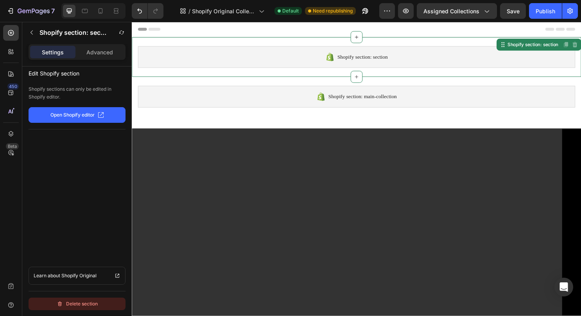
click at [68, 297] on button "Delete section" at bounding box center [77, 303] width 97 height 13
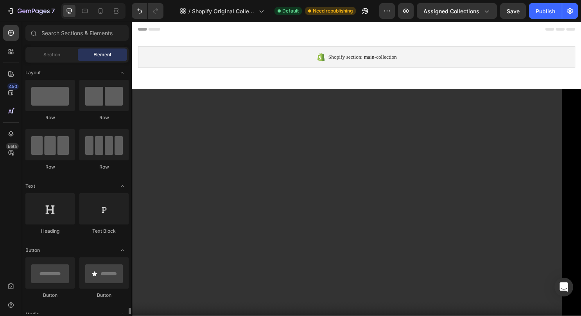
scroll to position [223, 0]
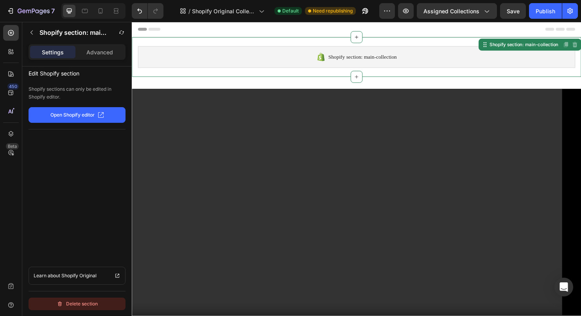
click at [64, 306] on div "Delete section" at bounding box center [77, 303] width 41 height 9
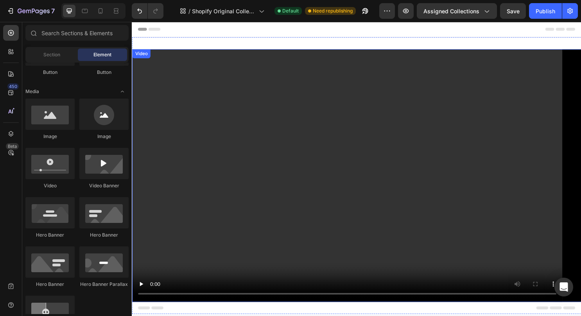
scroll to position [72, 0]
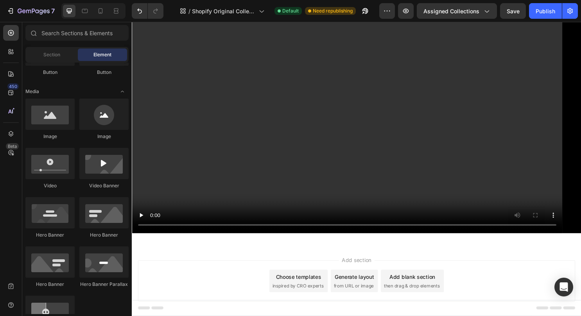
click at [362, 267] on span "Add section" at bounding box center [366, 271] width 37 height 8
click at [344, 267] on div "Add section Choose templates inspired by CRO experts Generate layout from URL o…" at bounding box center [366, 293] width 469 height 77
click at [417, 294] on span "then drag & drop elements" at bounding box center [424, 297] width 58 height 7
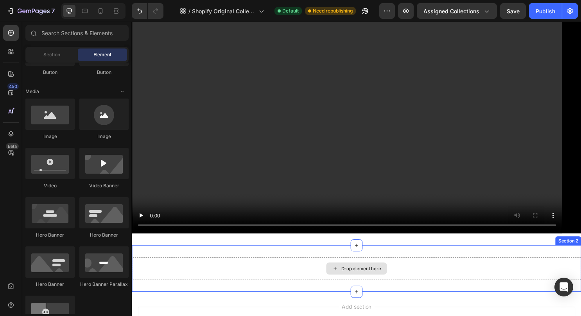
scroll to position [136, 0]
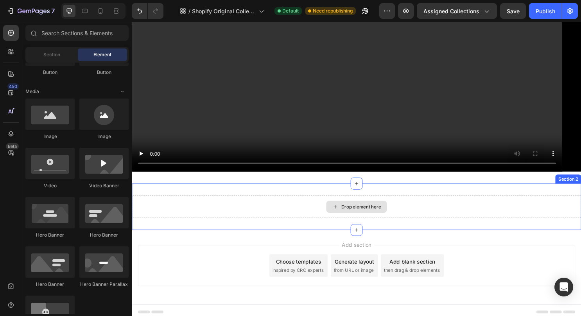
click at [354, 209] on div "Drop element here" at bounding box center [366, 215] width 63 height 13
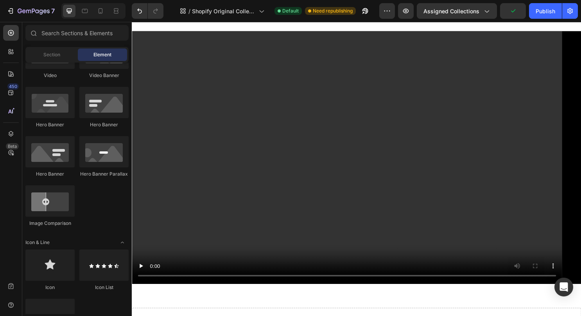
scroll to position [0, 0]
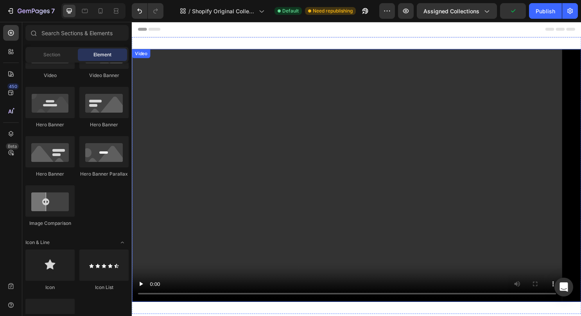
click at [278, 186] on video at bounding box center [366, 182] width 469 height 264
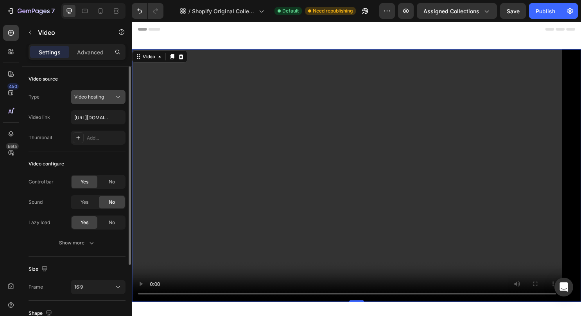
click at [97, 97] on span "Video hosting" at bounding box center [89, 97] width 30 height 6
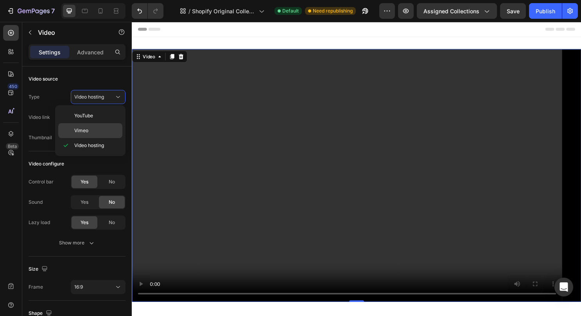
click at [80, 131] on span "Vimeo" at bounding box center [81, 130] width 14 height 7
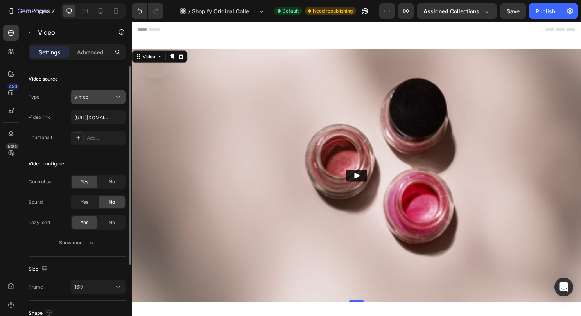
click at [100, 95] on div "Vimeo" at bounding box center [94, 96] width 40 height 7
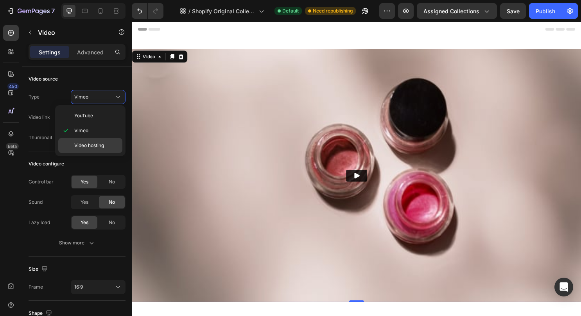
click at [79, 141] on div "Video hosting" at bounding box center [90, 145] width 64 height 15
type input "[URL][DOMAIN_NAME]"
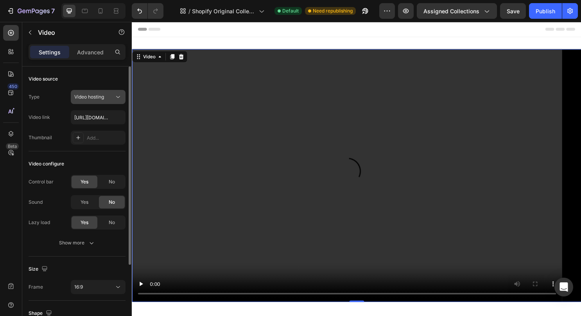
click at [87, 92] on button "Video hosting" at bounding box center [98, 97] width 55 height 14
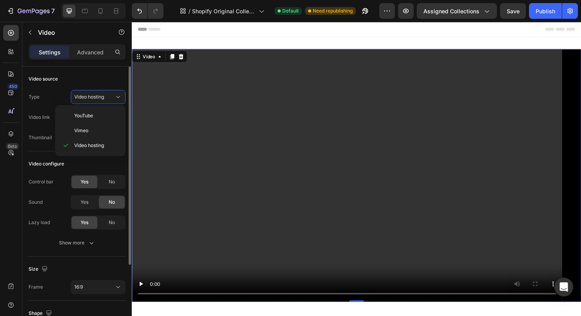
click at [110, 77] on div "Video source" at bounding box center [77, 79] width 97 height 13
click at [92, 136] on div "Add..." at bounding box center [105, 137] width 37 height 7
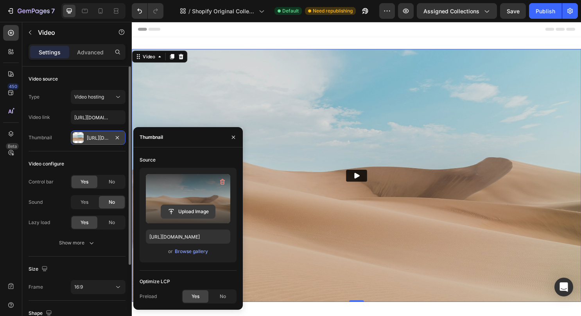
click at [181, 210] on input "file" at bounding box center [188, 211] width 54 height 13
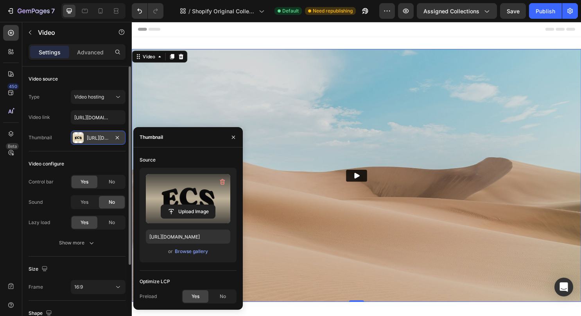
type input "https://cdn.shopify.com/s/files/1/0897/6341/4327/files/gempages_586364442078348…"
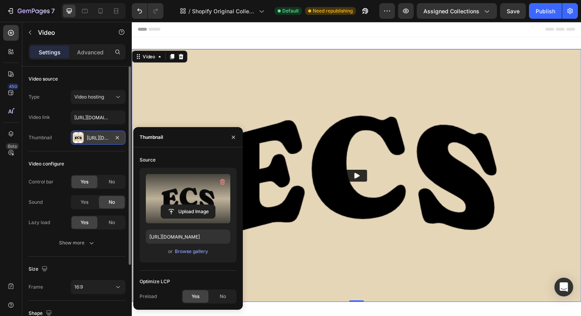
click at [364, 179] on icon "Play" at bounding box center [366, 182] width 5 height 6
